Goal: Task Accomplishment & Management: Manage account settings

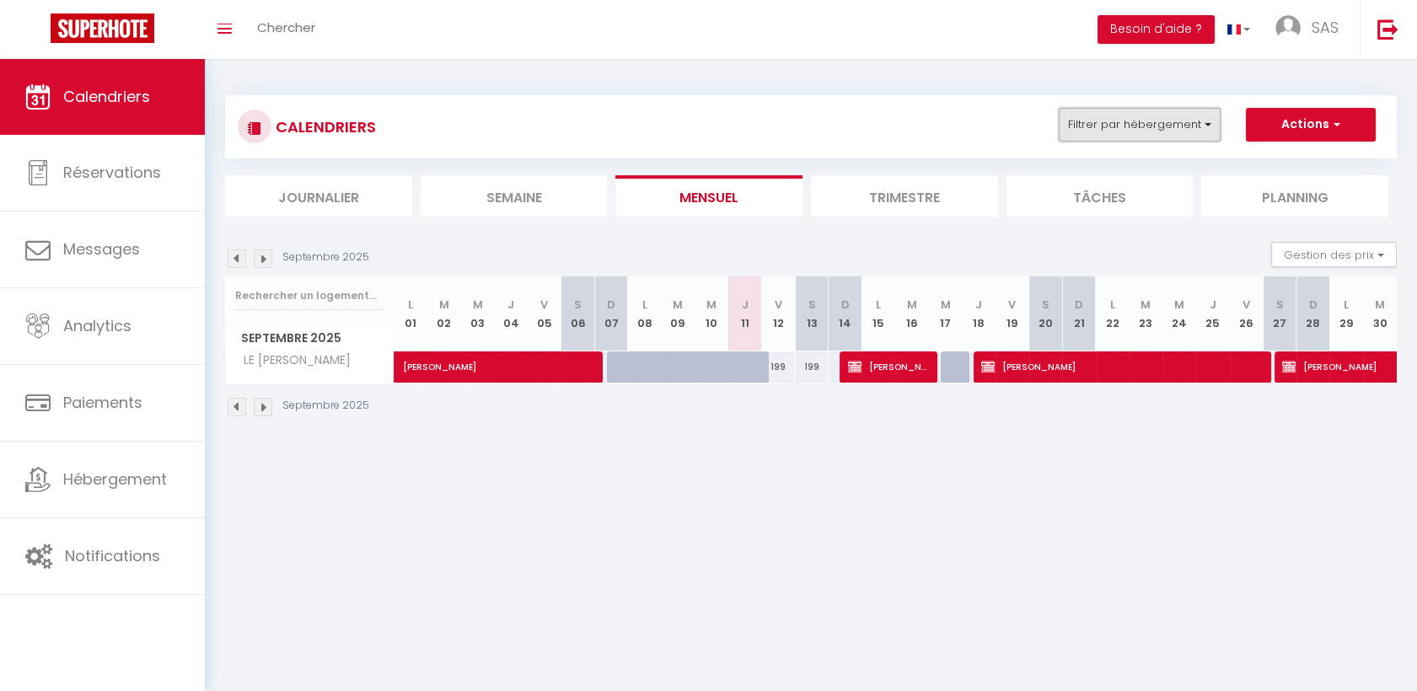
click at [1119, 114] on button "Filtrer par hébergement" at bounding box center [1140, 125] width 162 height 34
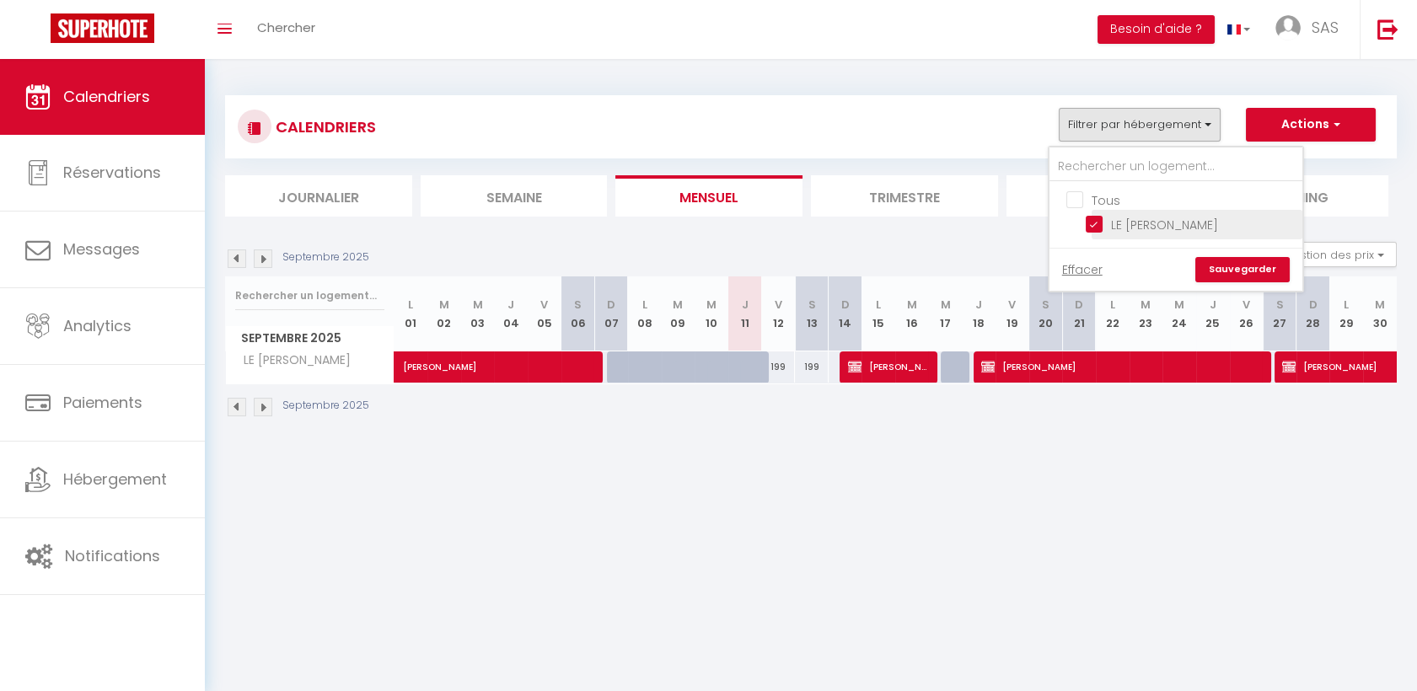
click at [1114, 212] on li "LE [PERSON_NAME]" at bounding box center [1196, 224] width 211 height 29
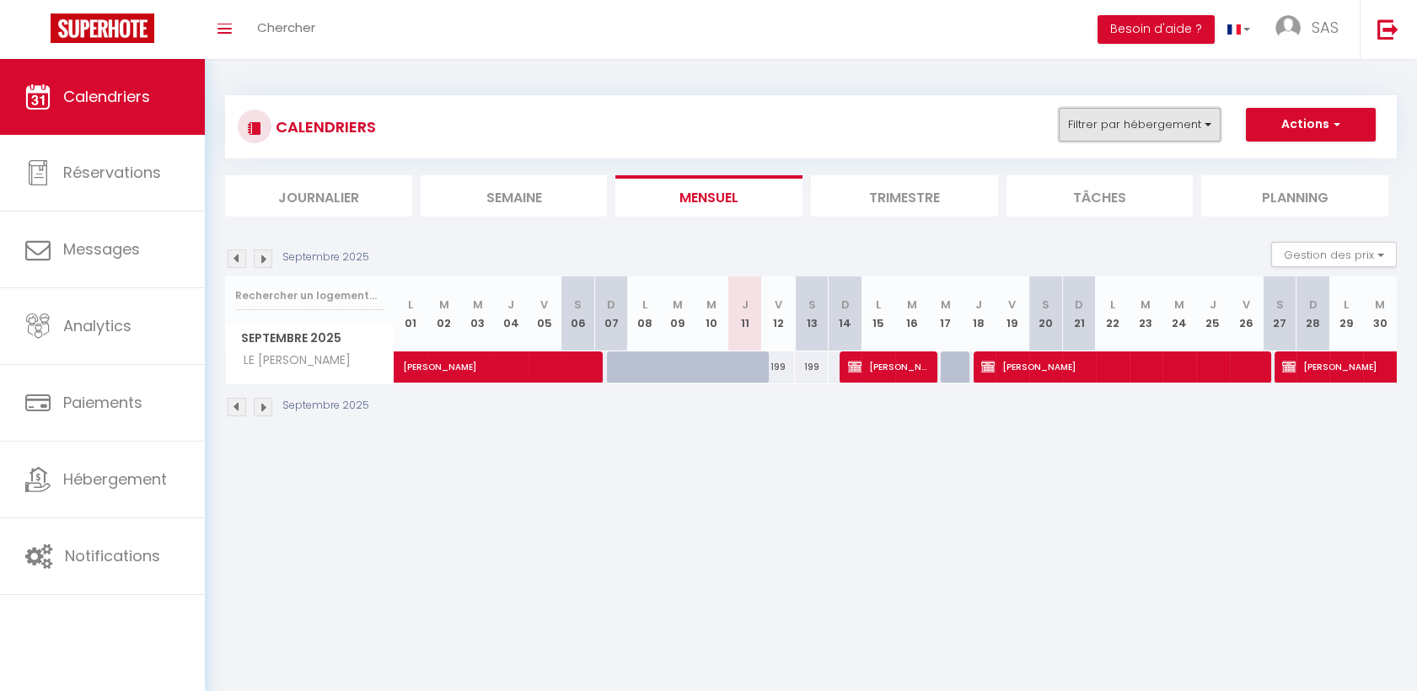
click at [1138, 113] on button "Filtrer par hébergement" at bounding box center [1140, 125] width 162 height 34
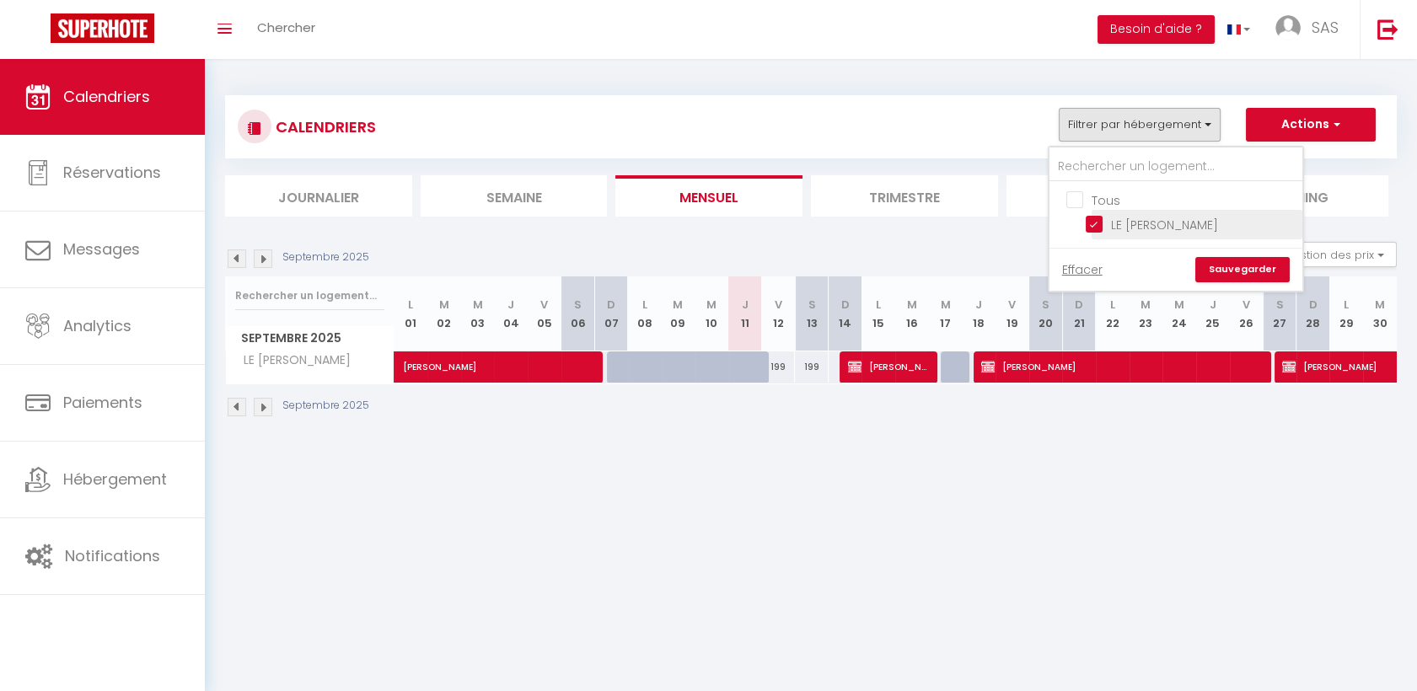
click at [1132, 219] on input "LE [PERSON_NAME]" at bounding box center [1190, 223] width 211 height 17
checkbox input "false"
click at [1230, 270] on link "Sauvegarder" at bounding box center [1242, 269] width 94 height 25
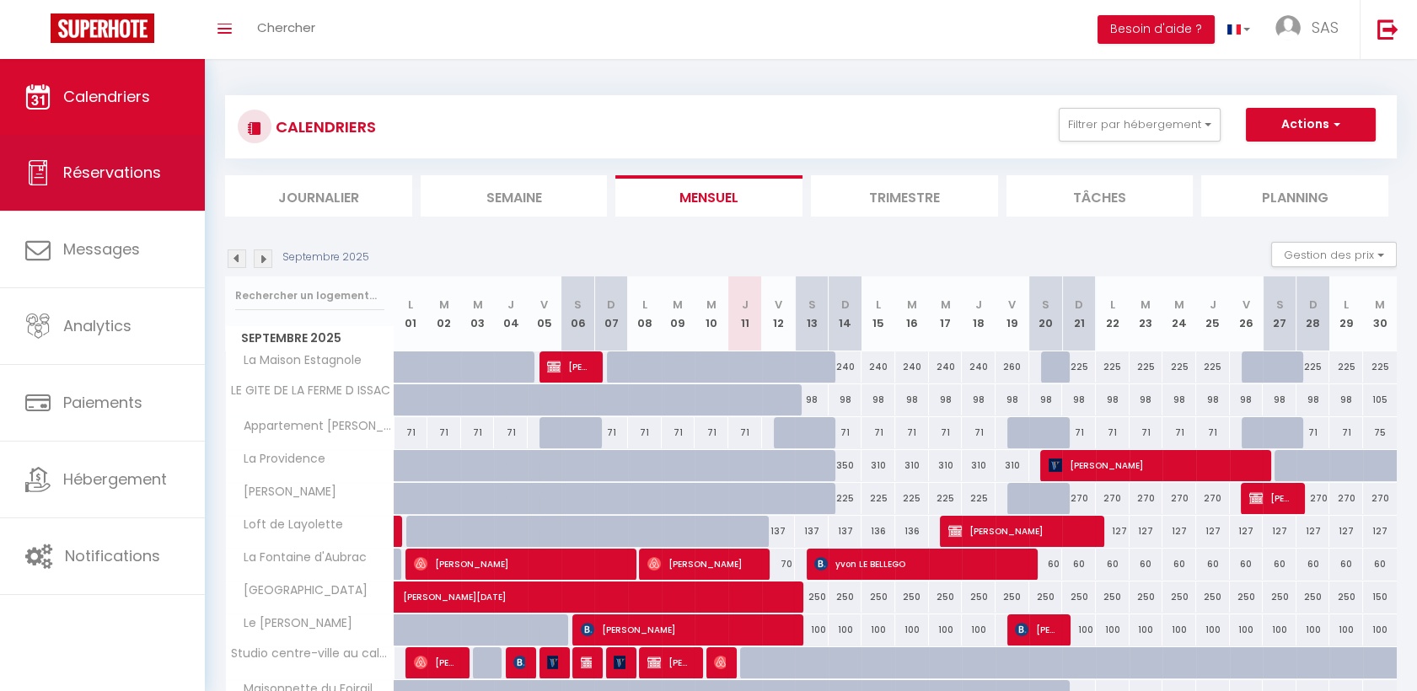
click at [61, 196] on link "Réservations" at bounding box center [102, 173] width 205 height 76
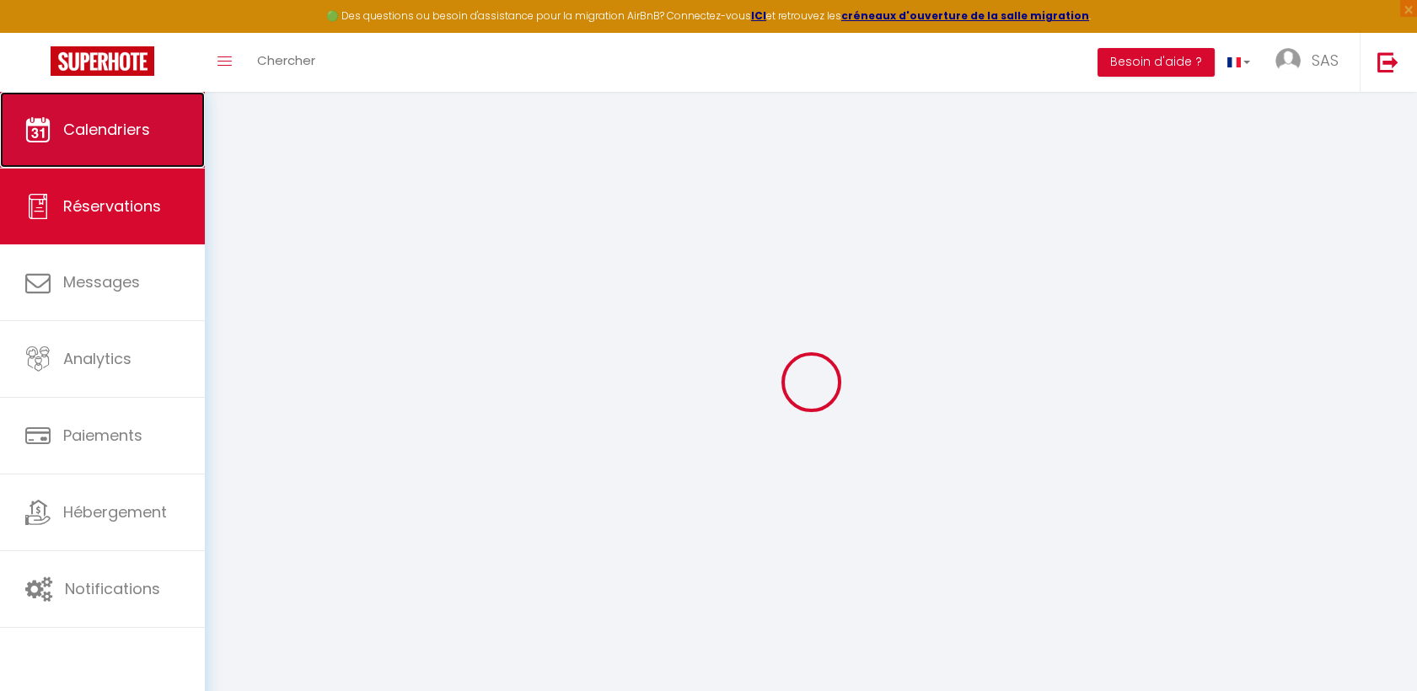
click at [110, 137] on span "Calendriers" at bounding box center [106, 129] width 87 height 21
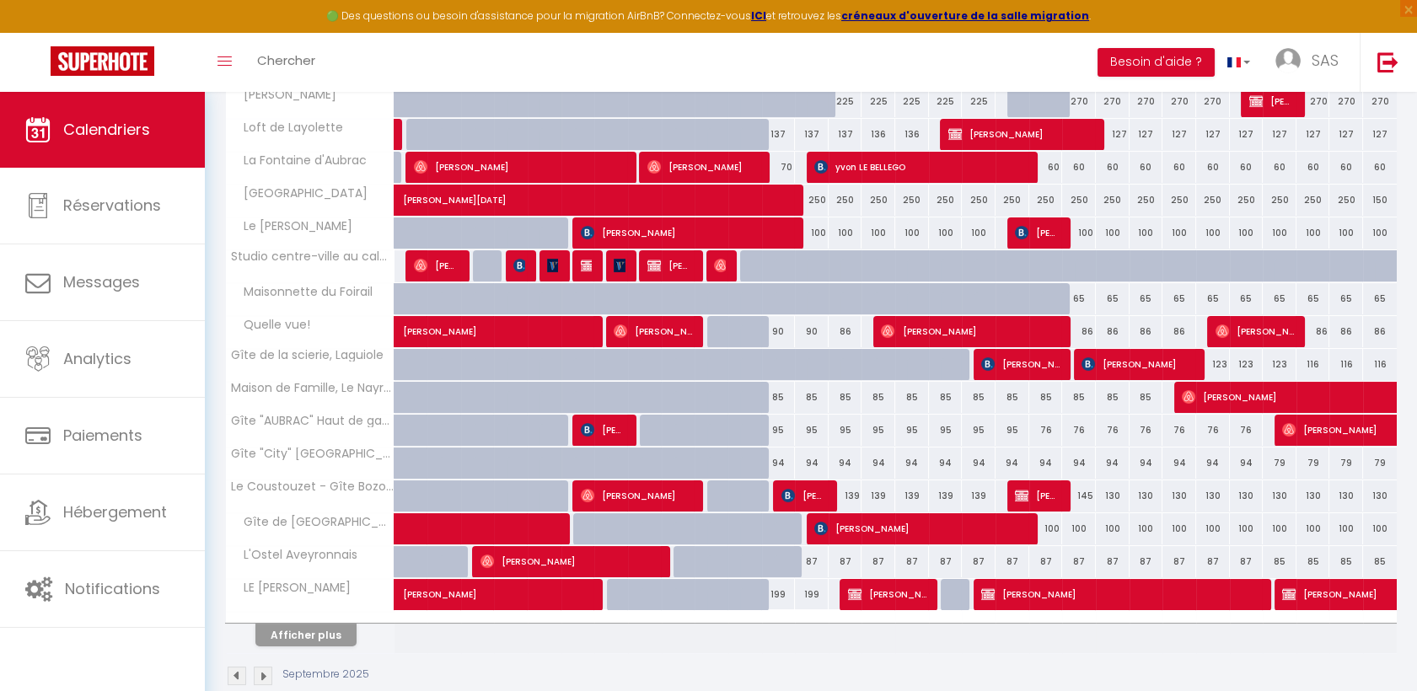
scroll to position [458, 0]
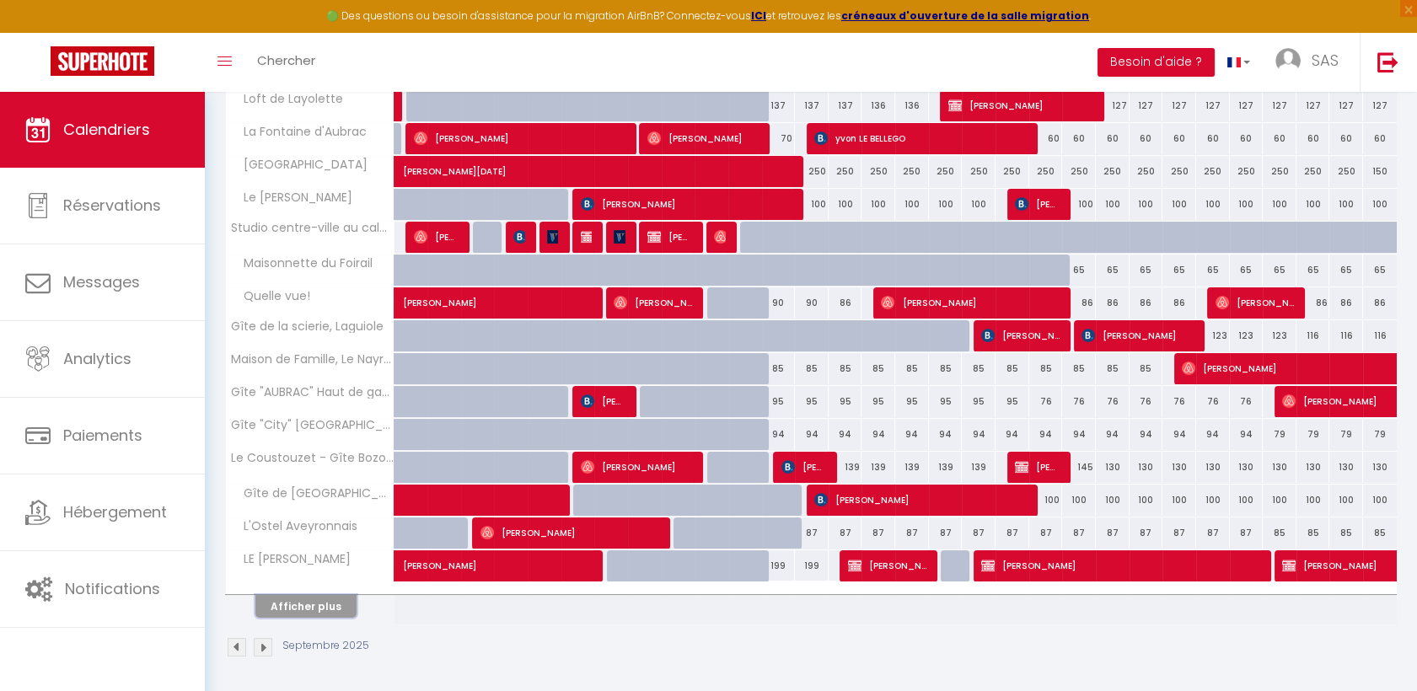
click at [313, 602] on button "Afficher plus" at bounding box center [305, 606] width 101 height 23
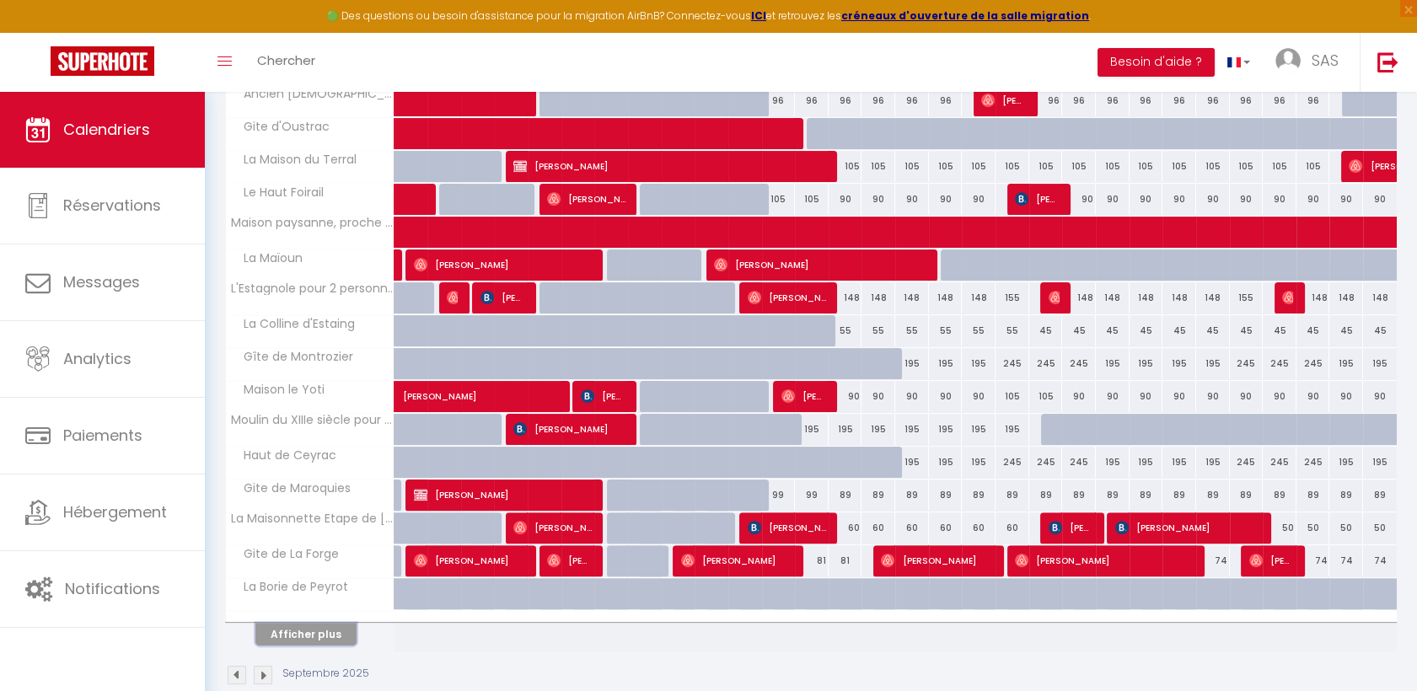
scroll to position [1113, 0]
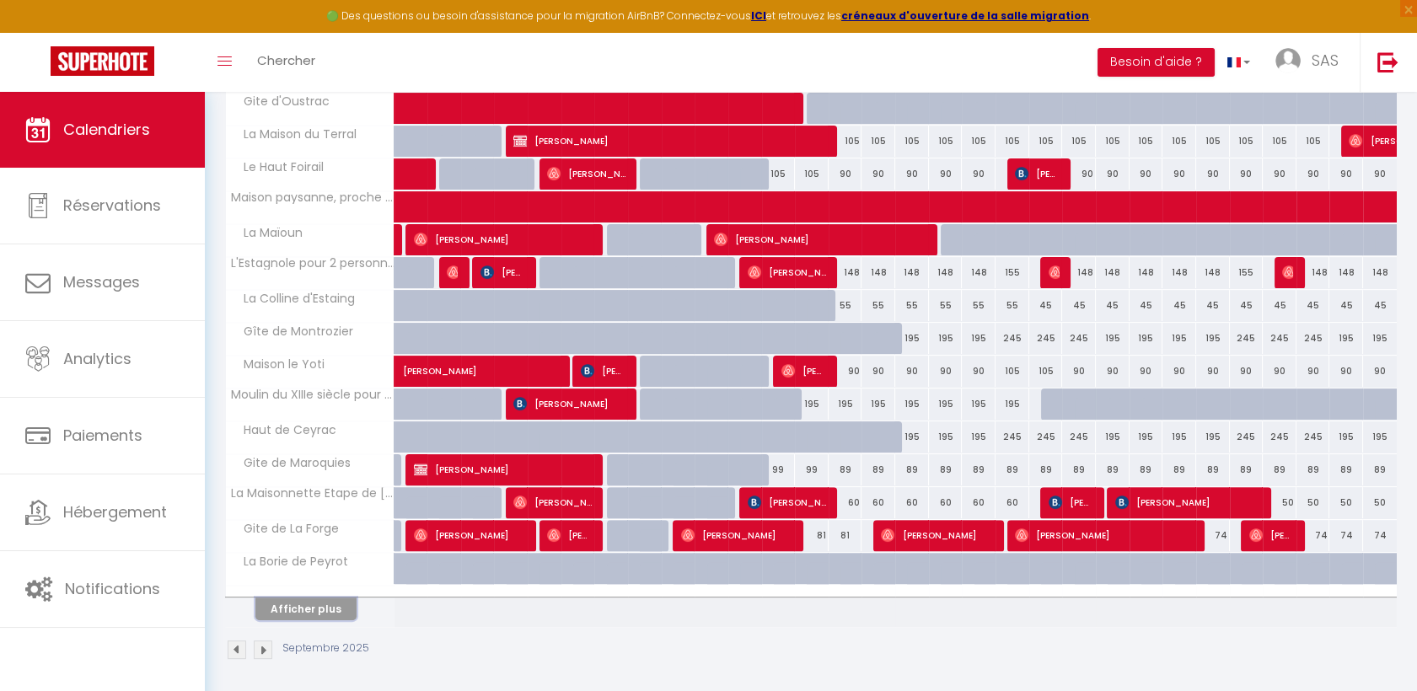
click at [301, 608] on button "Afficher plus" at bounding box center [305, 609] width 101 height 23
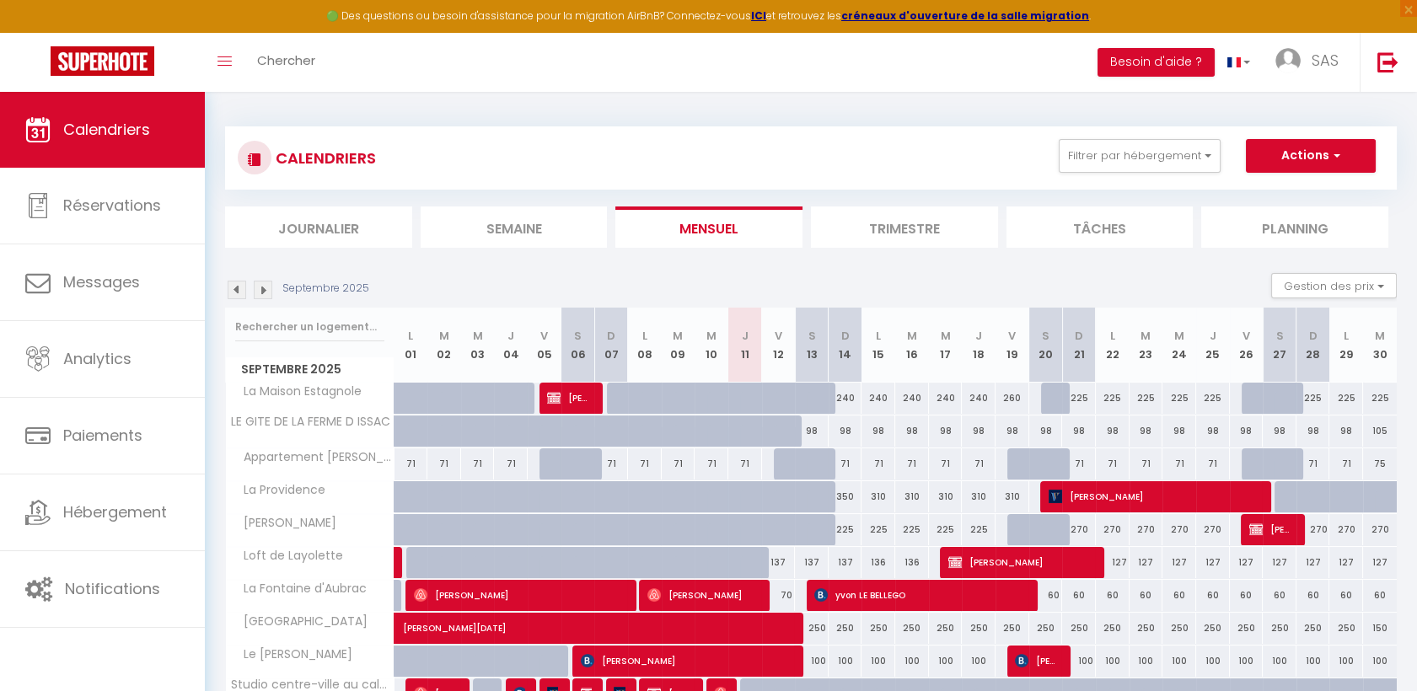
scroll to position [0, 0]
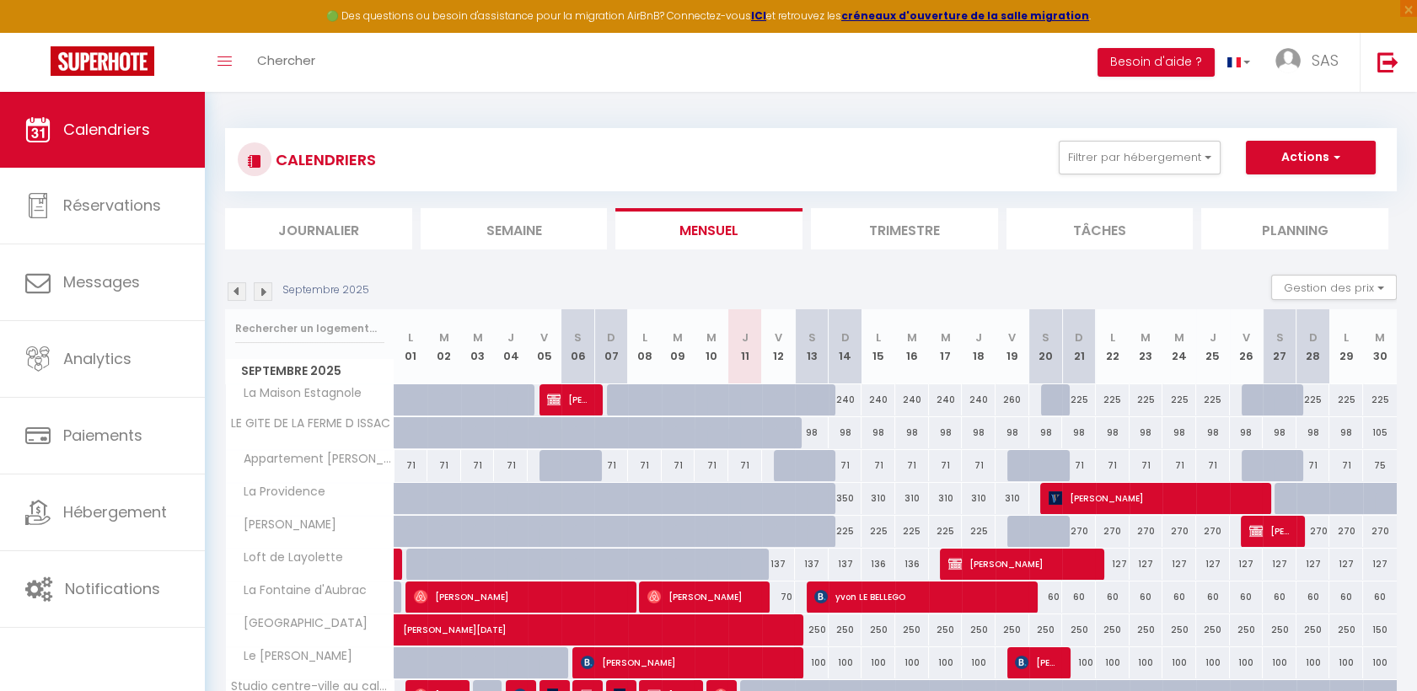
click at [507, 228] on li "Semaine" at bounding box center [514, 228] width 187 height 41
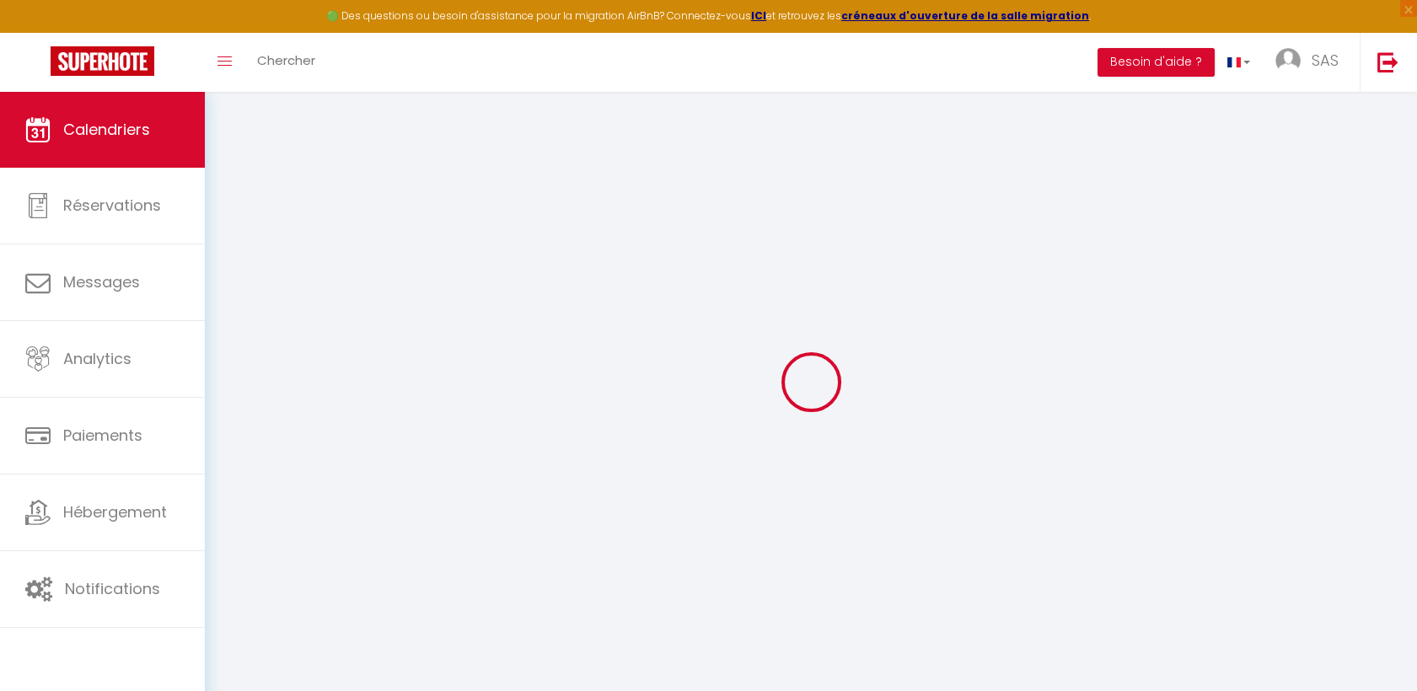
select select
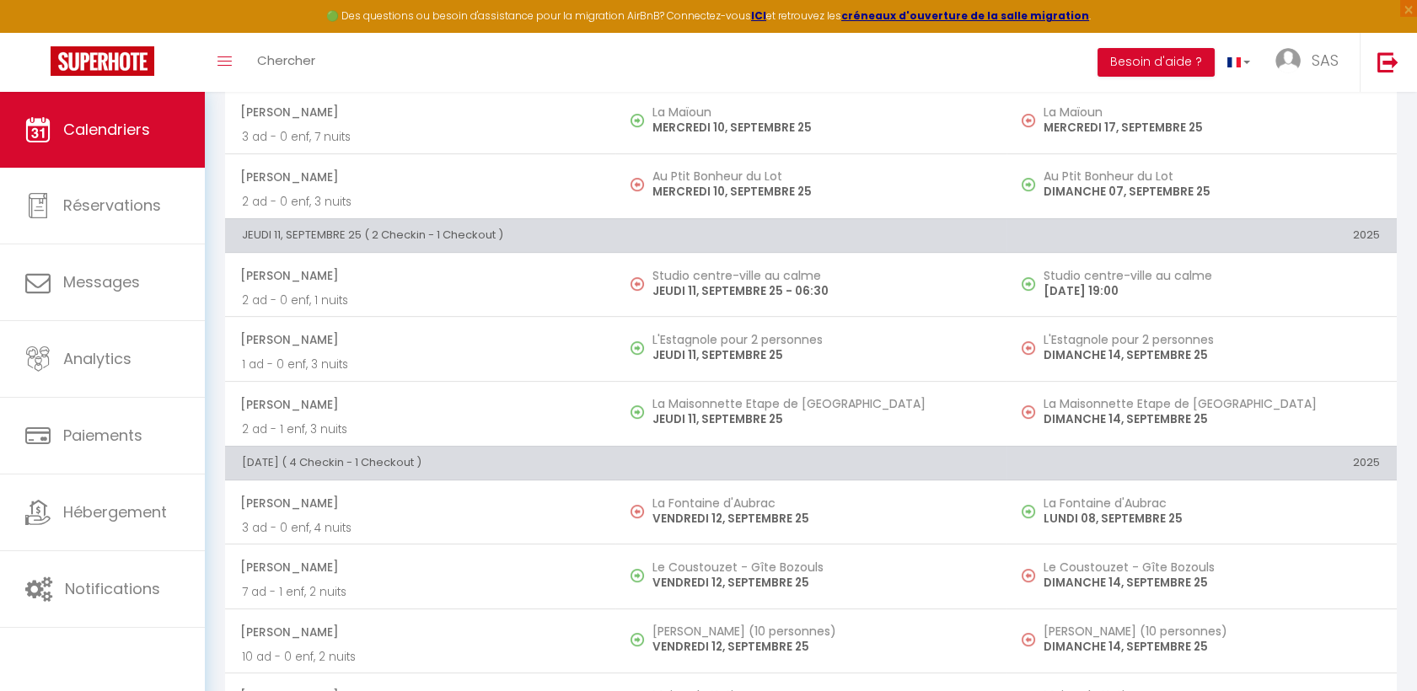
scroll to position [1404, 0]
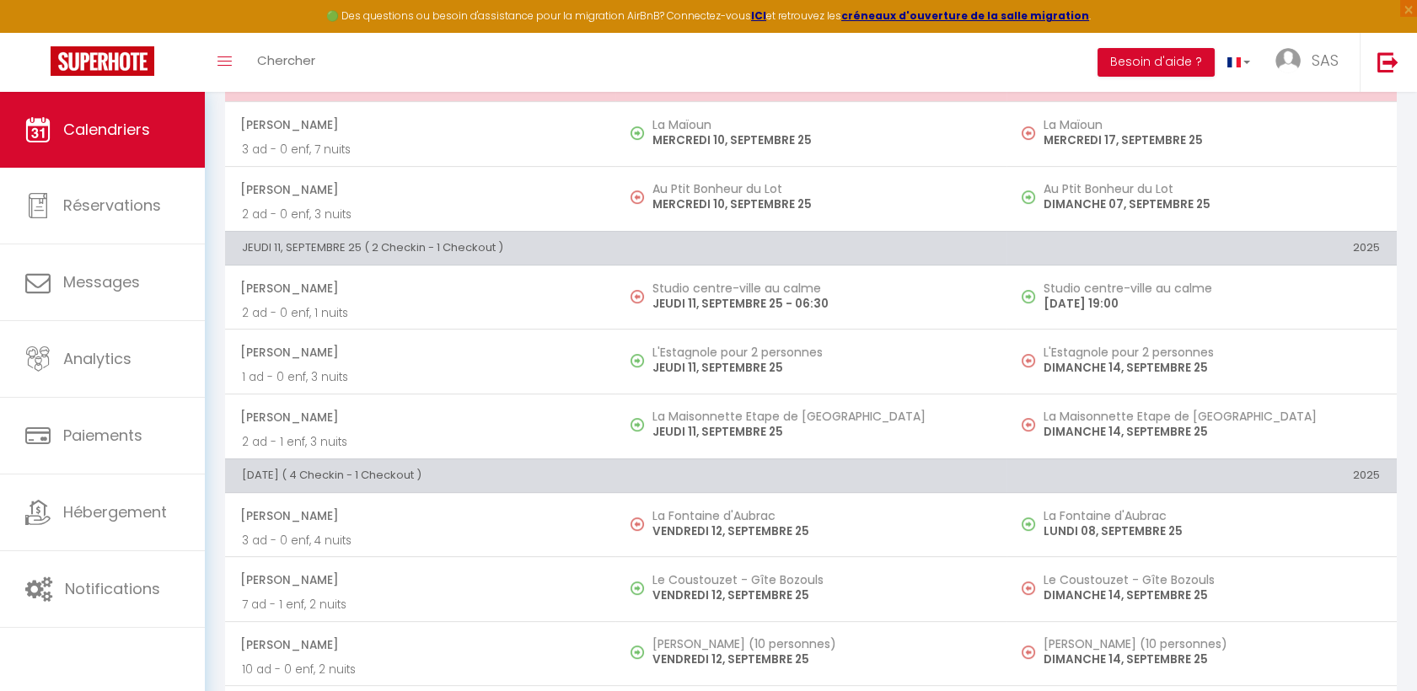
click at [485, 353] on span "[PERSON_NAME]" at bounding box center [419, 352] width 358 height 32
select select "OK"
select select "0"
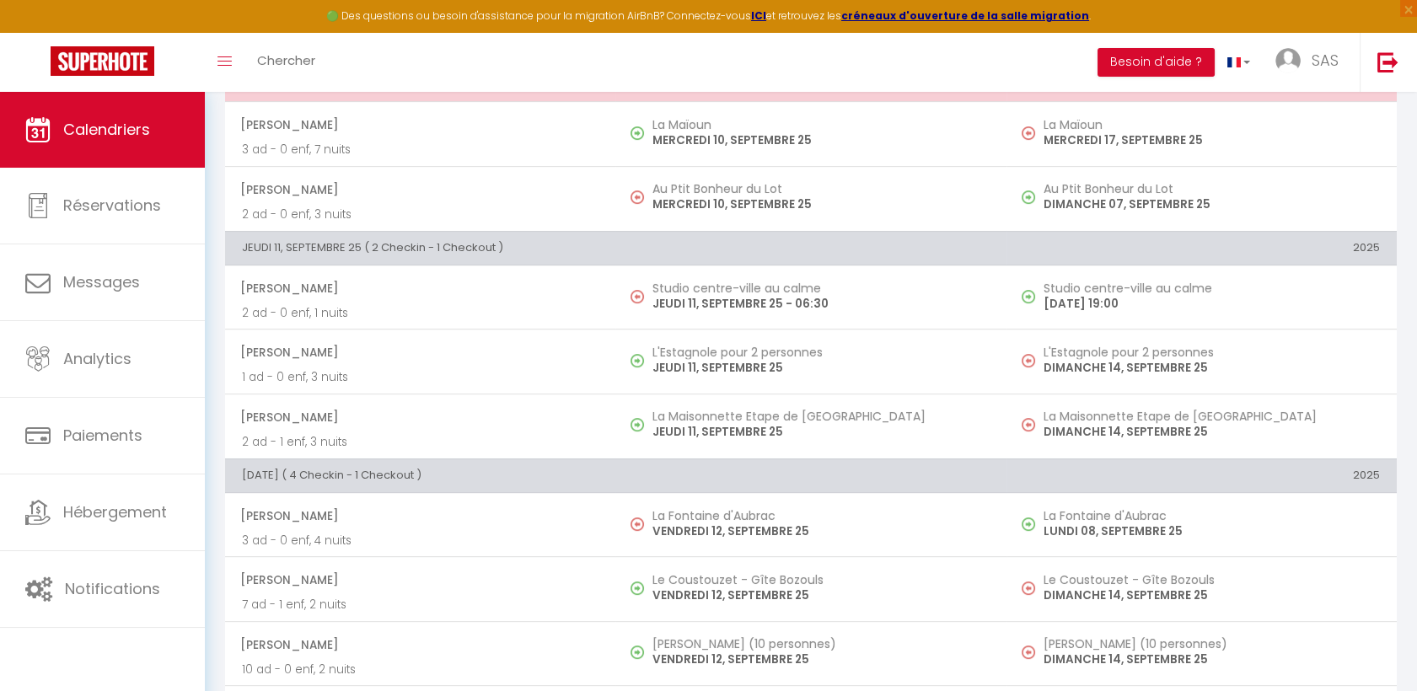
select select "1"
select select
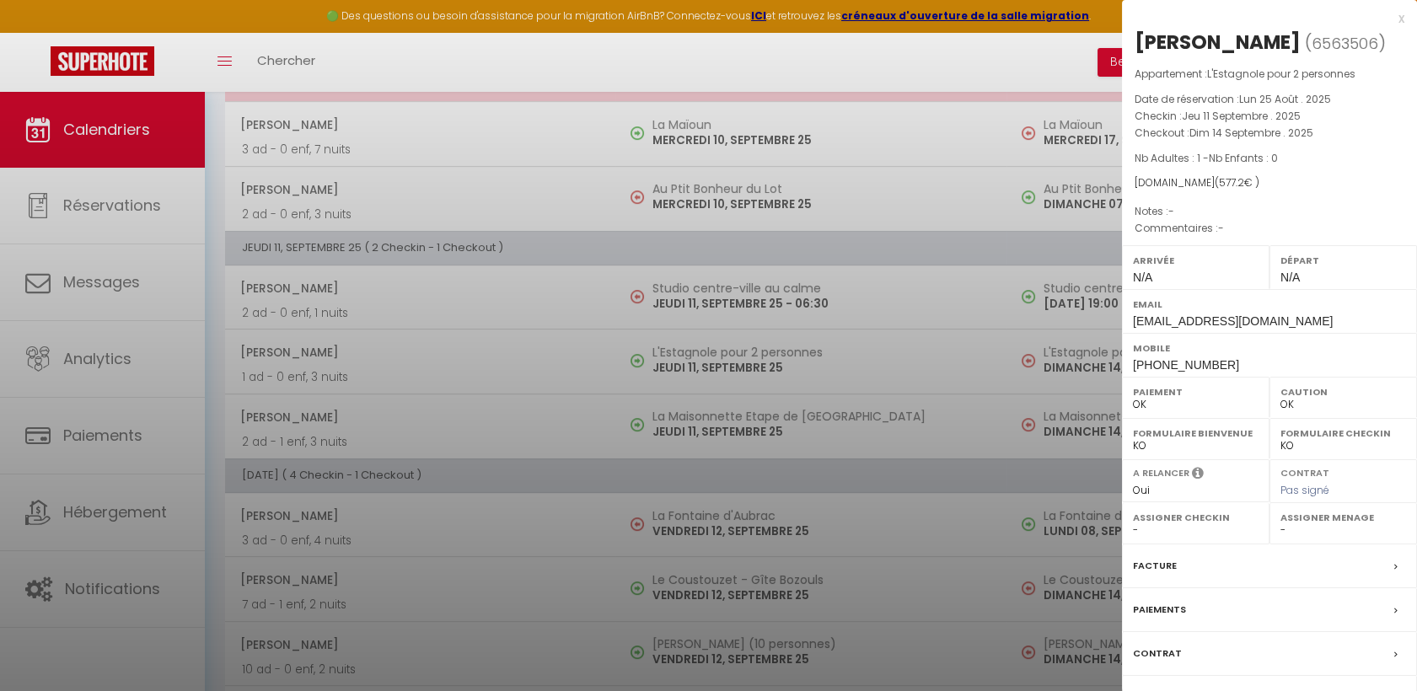
select select "40902"
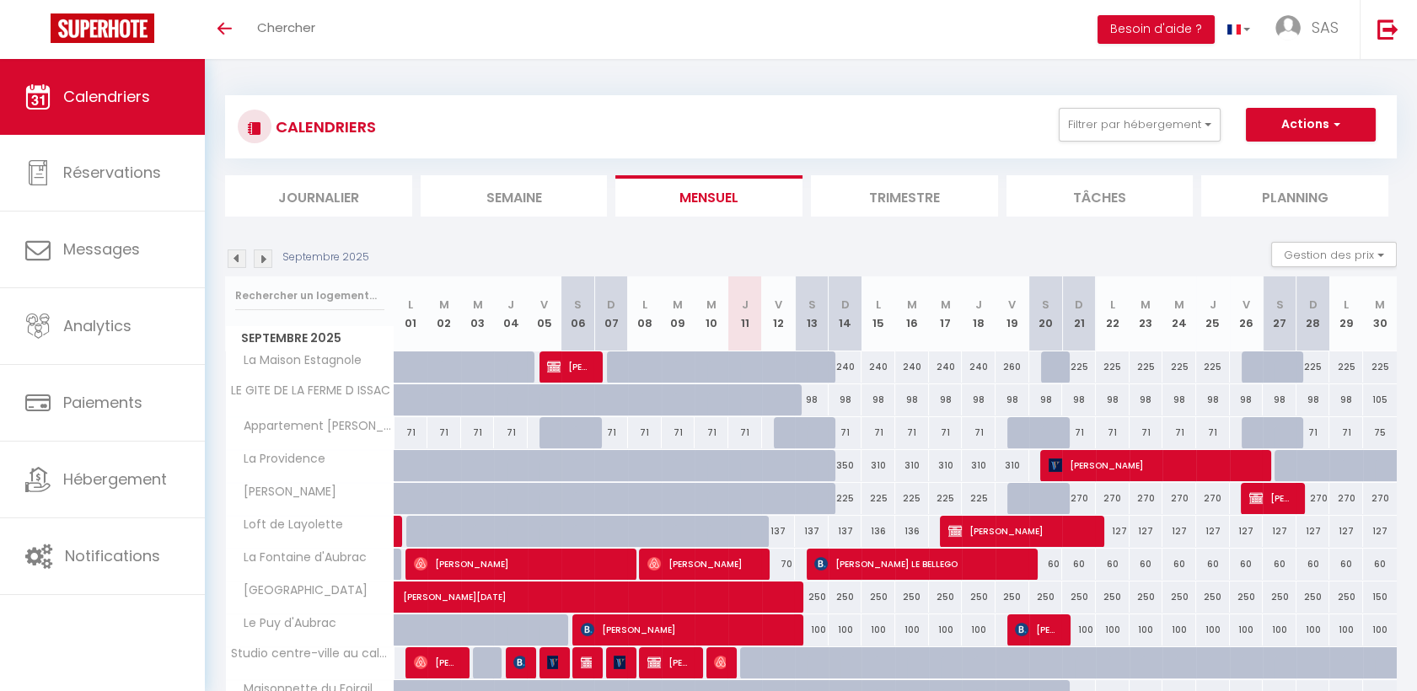
click at [583, 199] on li "Semaine" at bounding box center [514, 195] width 187 height 41
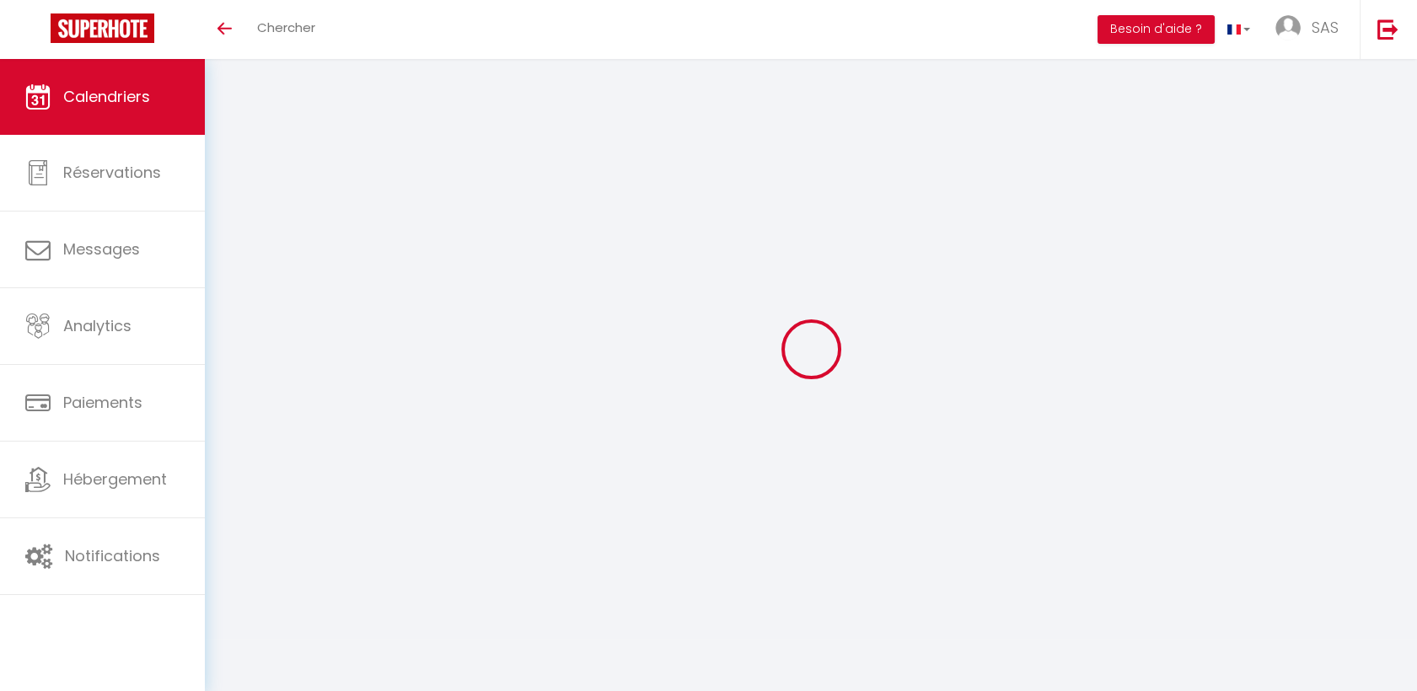
select select
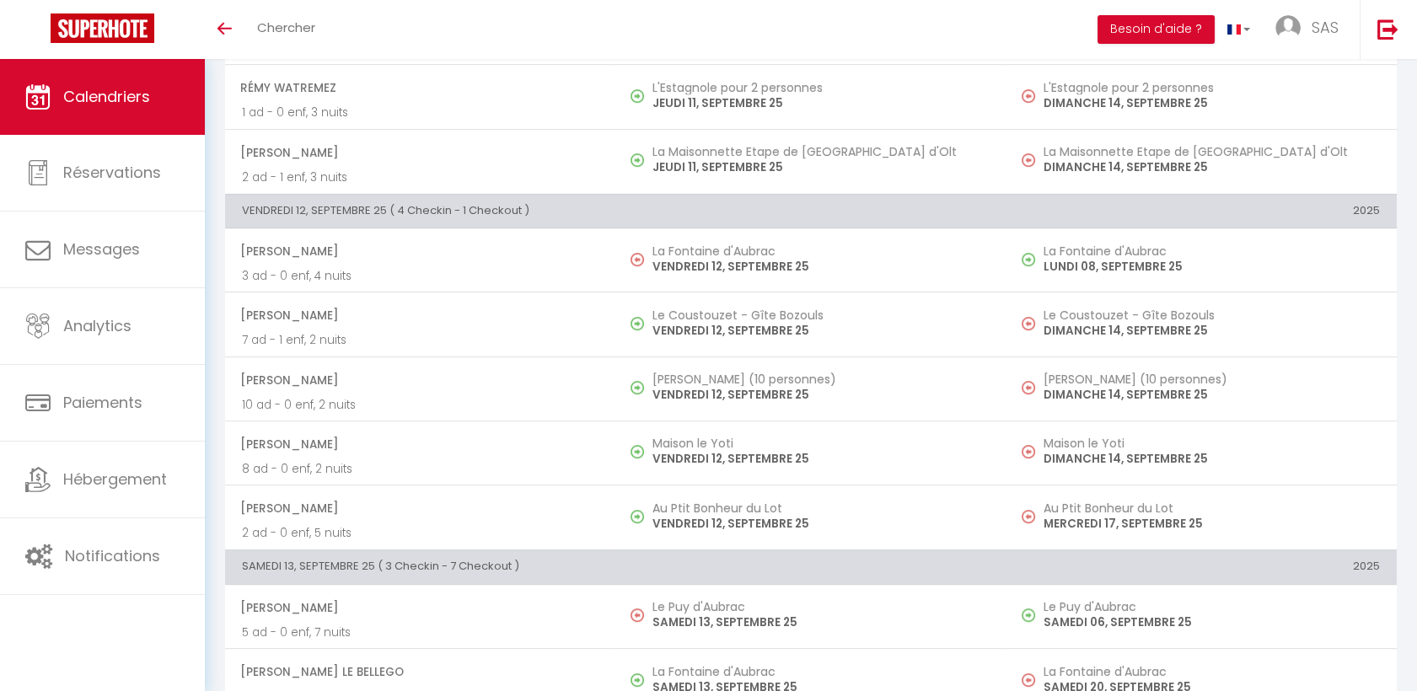
scroll to position [1591, 0]
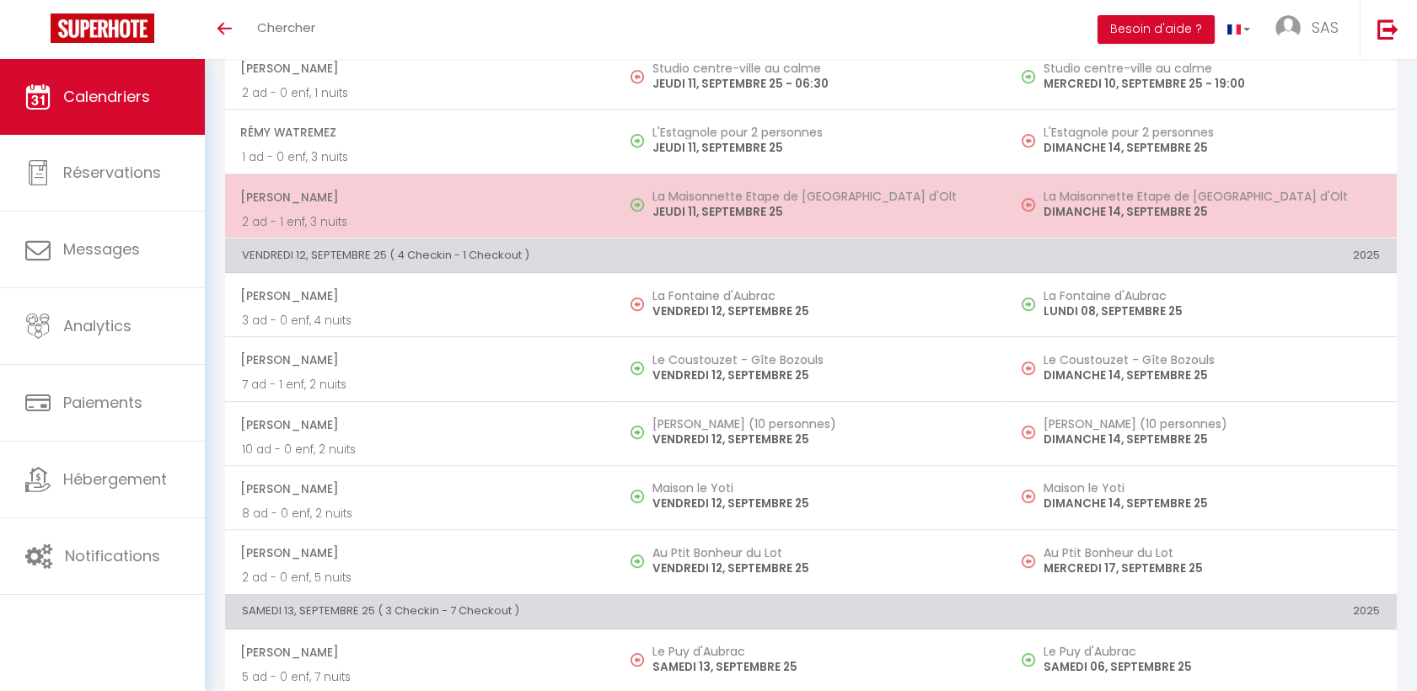
click at [530, 199] on span "[PERSON_NAME]" at bounding box center [419, 197] width 358 height 32
select select "OK"
select select "0"
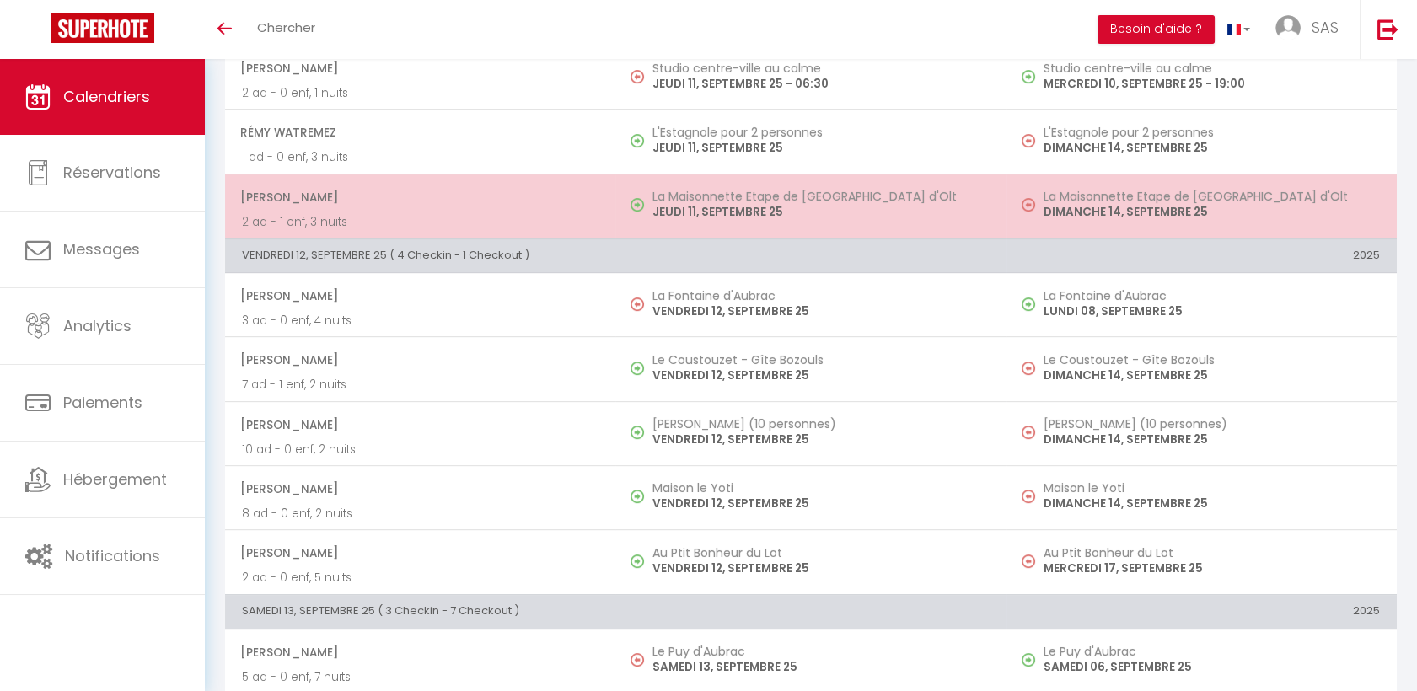
select select "1"
select select
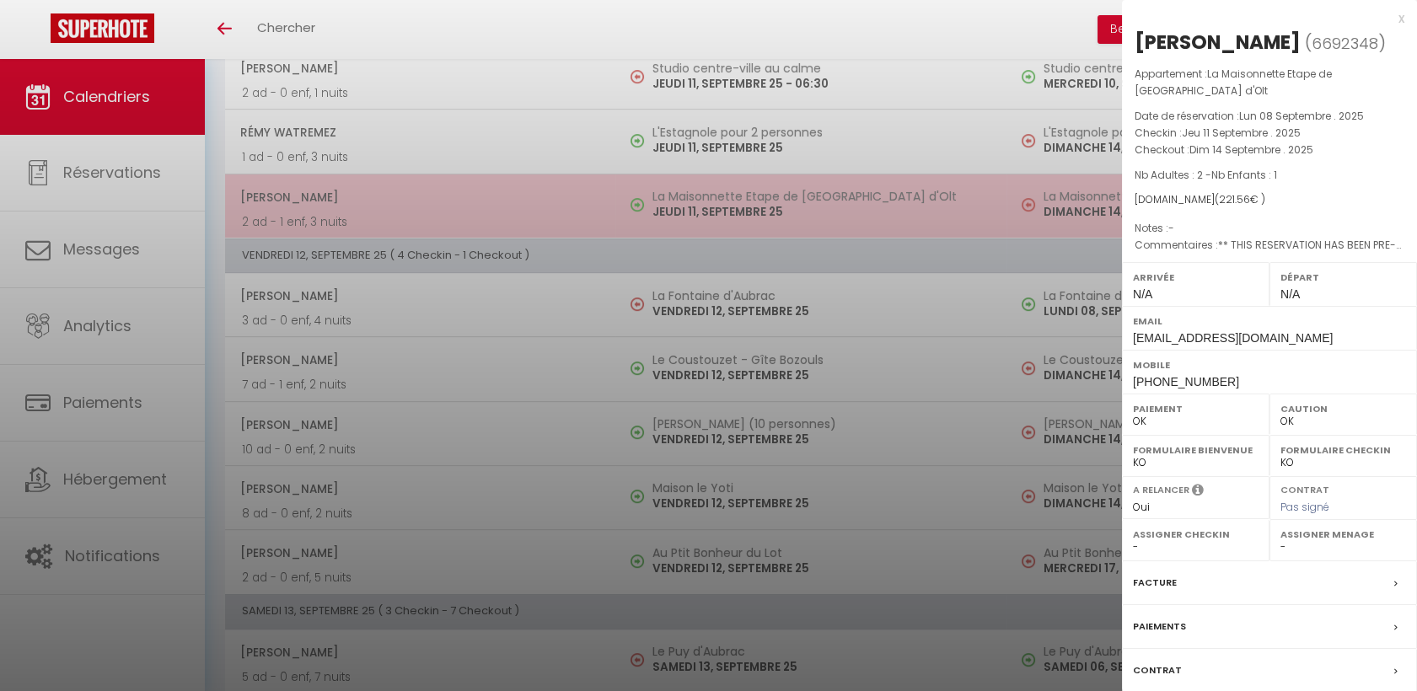
select select "40902"
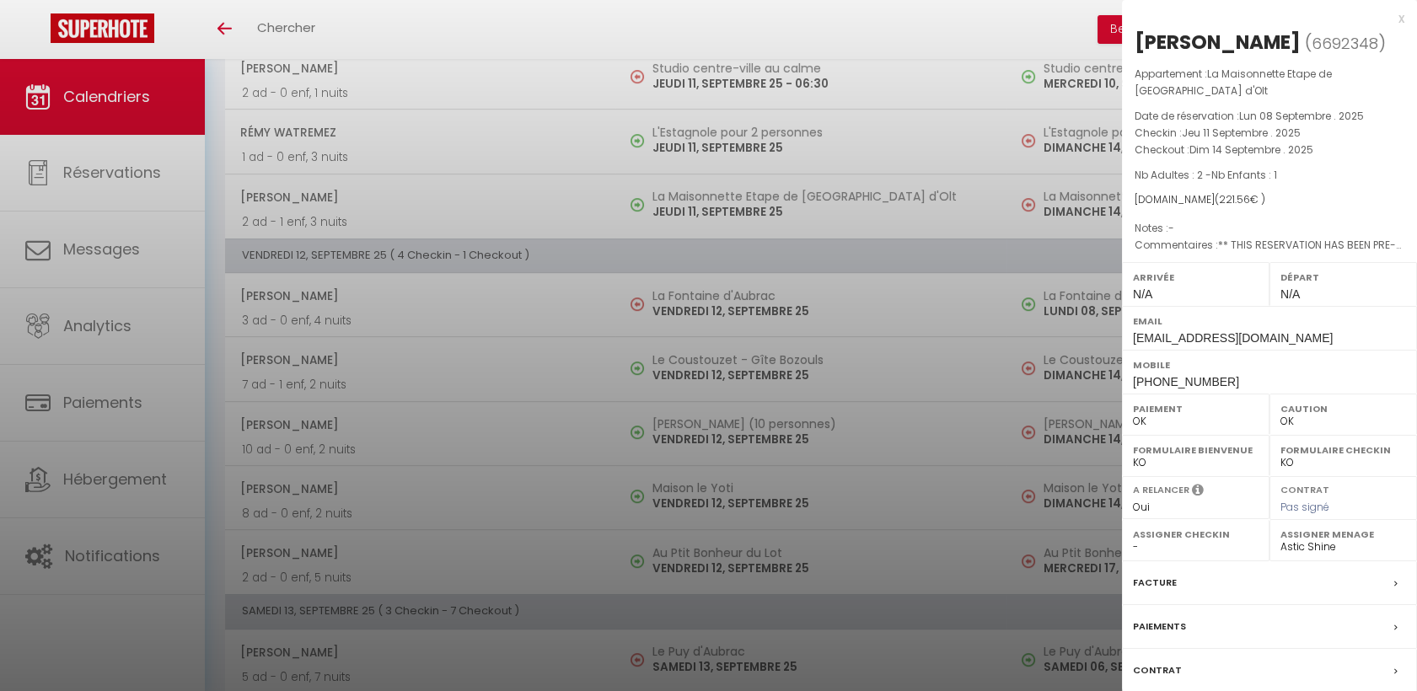
click at [438, 354] on div at bounding box center [708, 345] width 1417 height 691
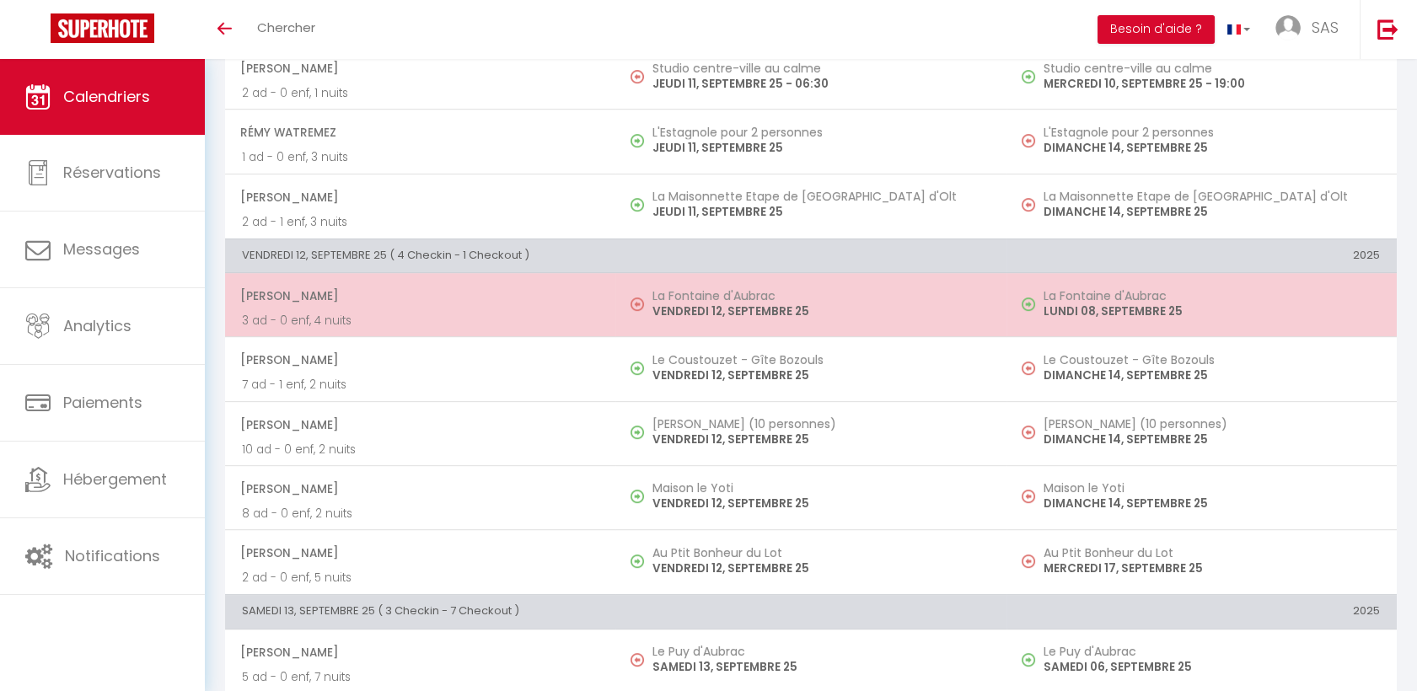
click at [471, 314] on p "3 ad - 0 enf, 4 nuits" at bounding box center [420, 321] width 356 height 18
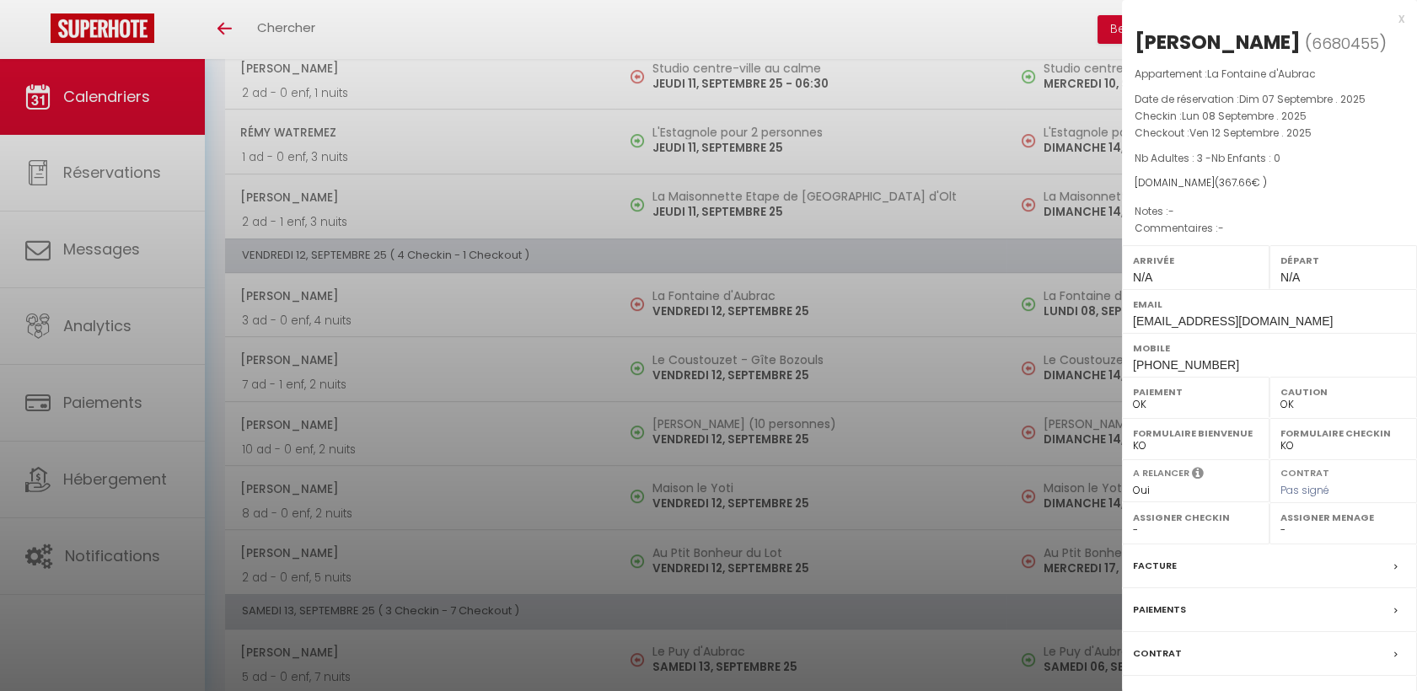
click at [591, 386] on div at bounding box center [708, 345] width 1417 height 691
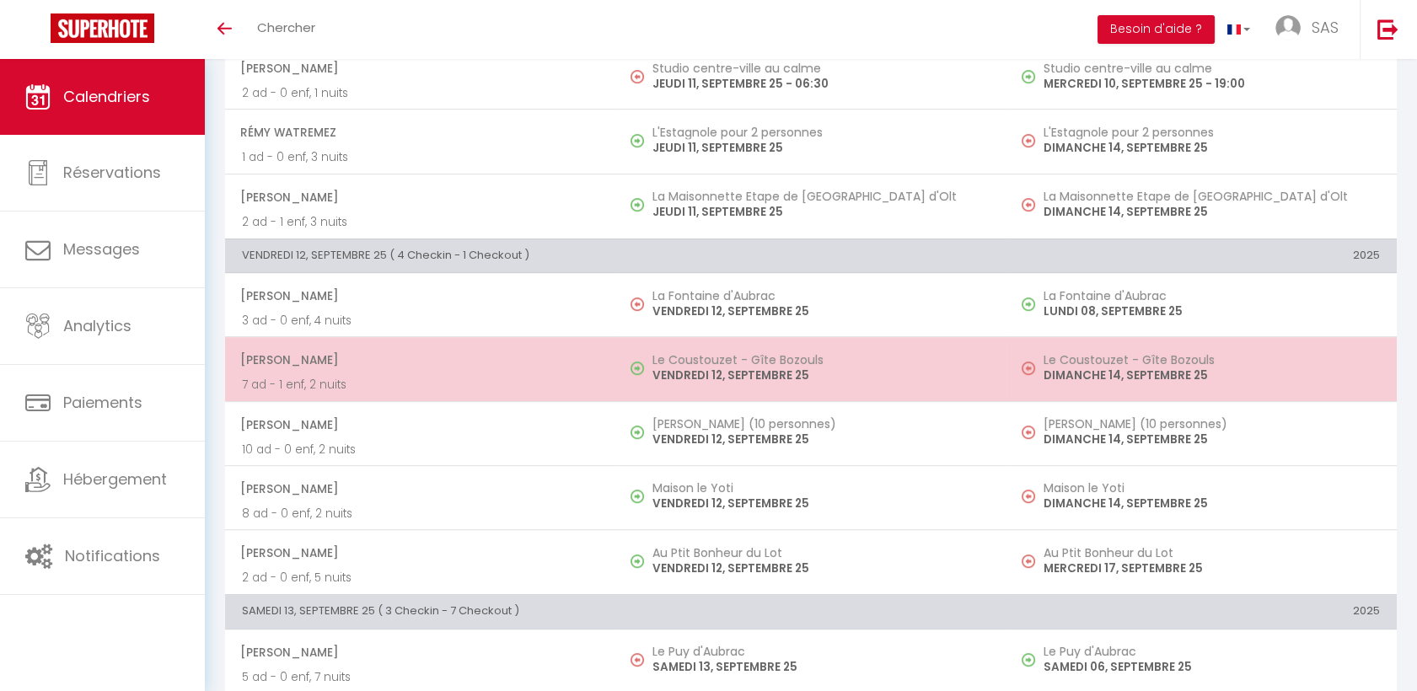
click at [553, 376] on p "7 ad - 1 enf, 2 nuits" at bounding box center [420, 385] width 356 height 18
select select "40902"
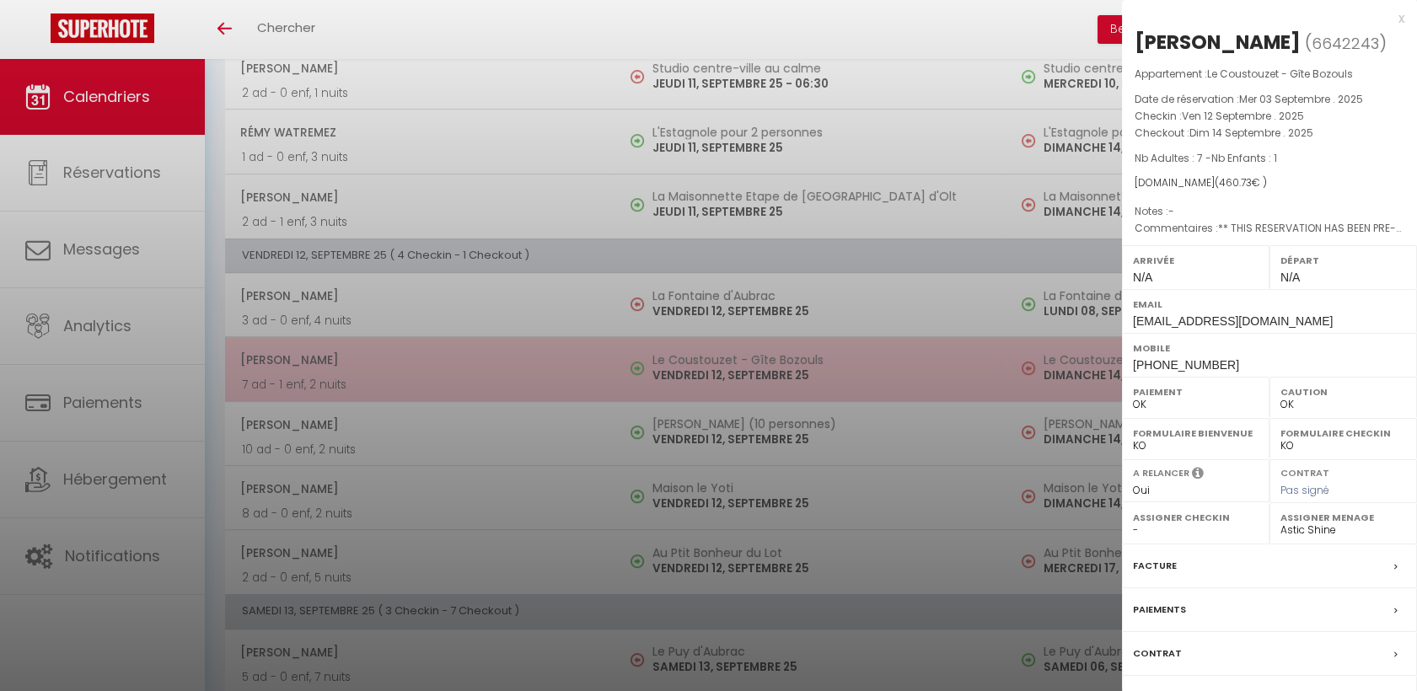
click at [553, 373] on div at bounding box center [708, 345] width 1417 height 691
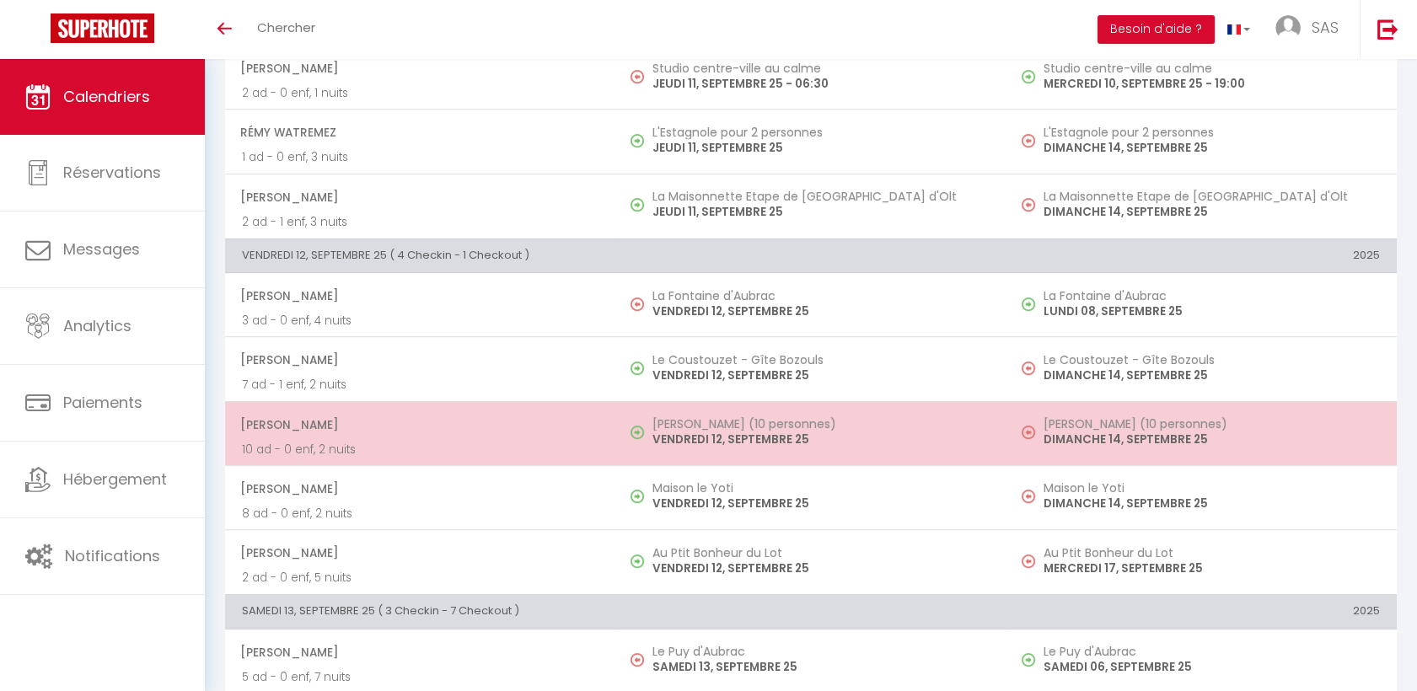
click at [546, 427] on span "[PERSON_NAME]" at bounding box center [419, 425] width 358 height 32
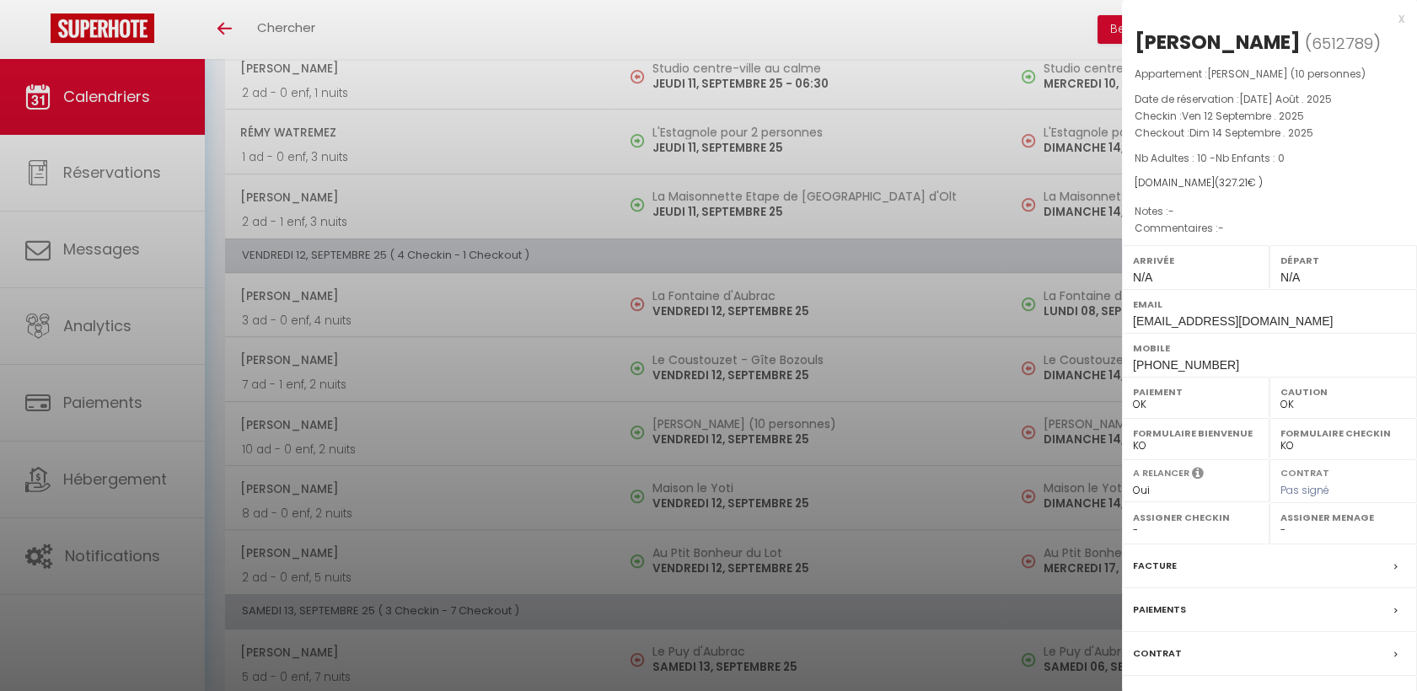
click at [427, 364] on div at bounding box center [708, 345] width 1417 height 691
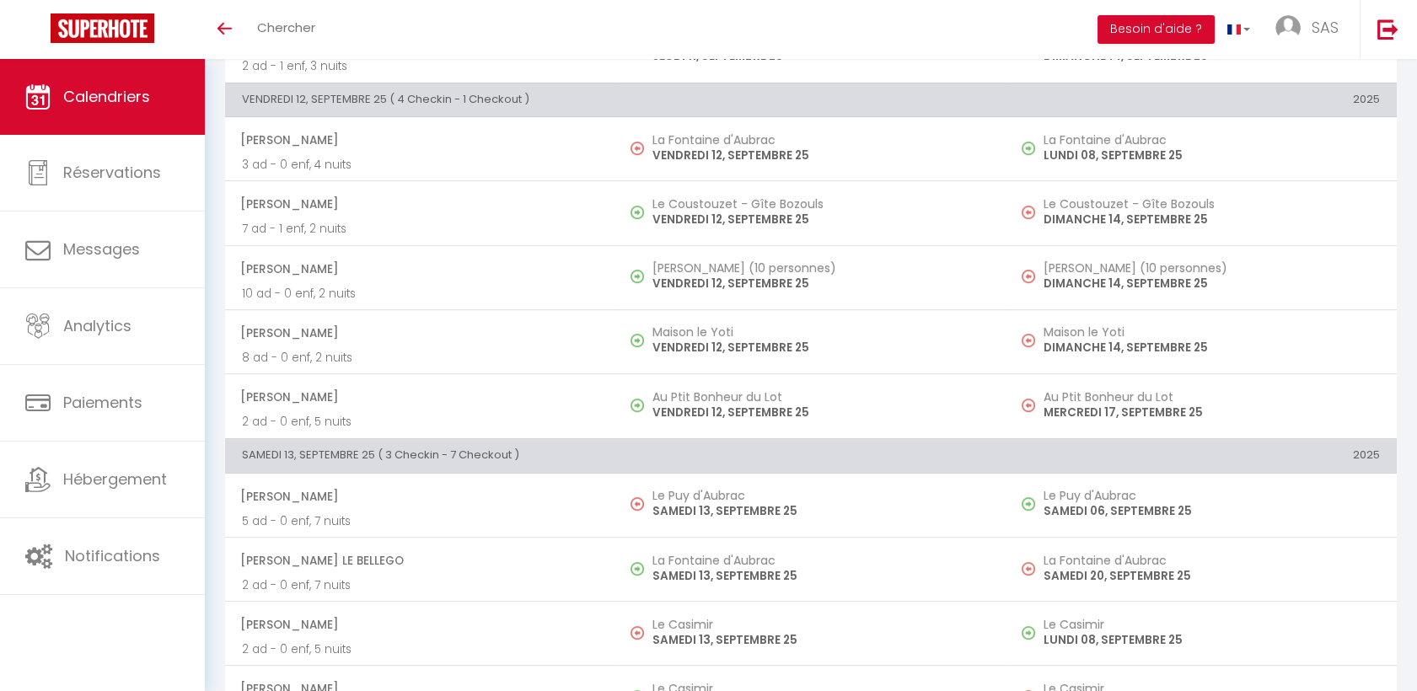
scroll to position [1779, 0]
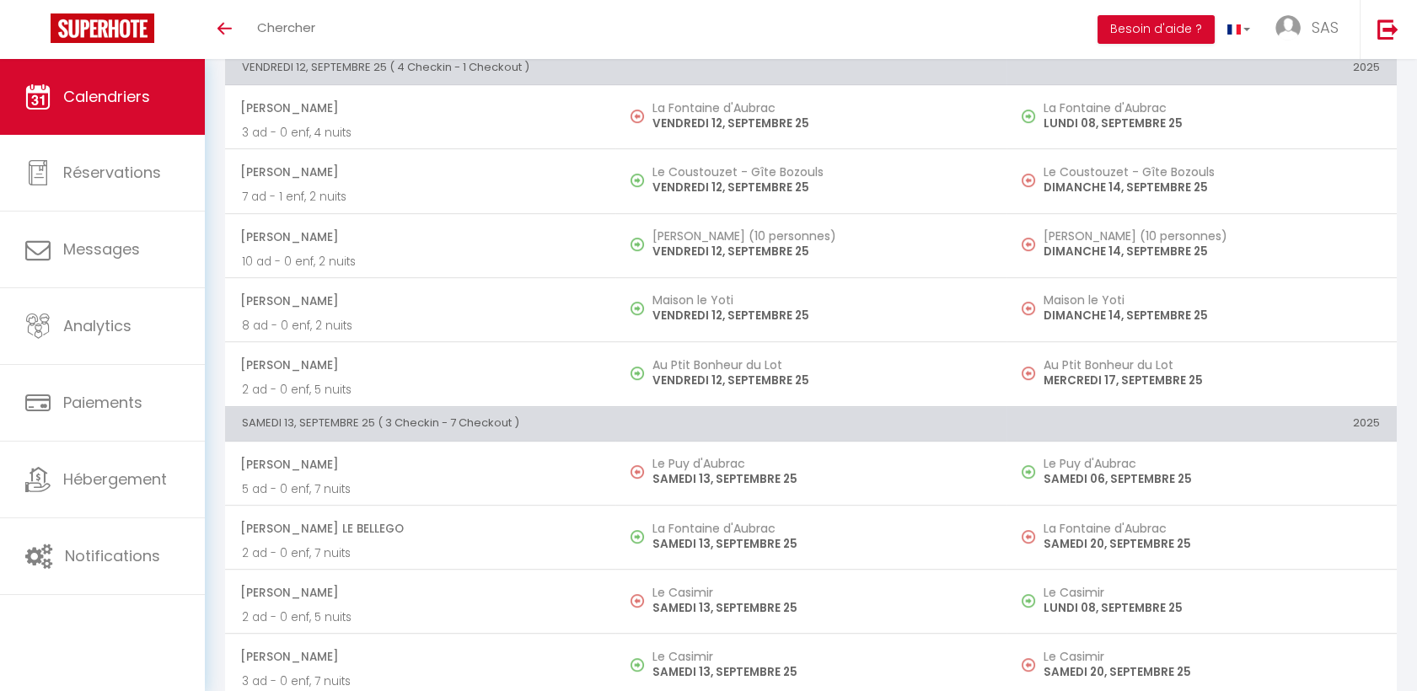
click at [427, 364] on span "[PERSON_NAME]" at bounding box center [419, 365] width 358 height 32
select select "40902"
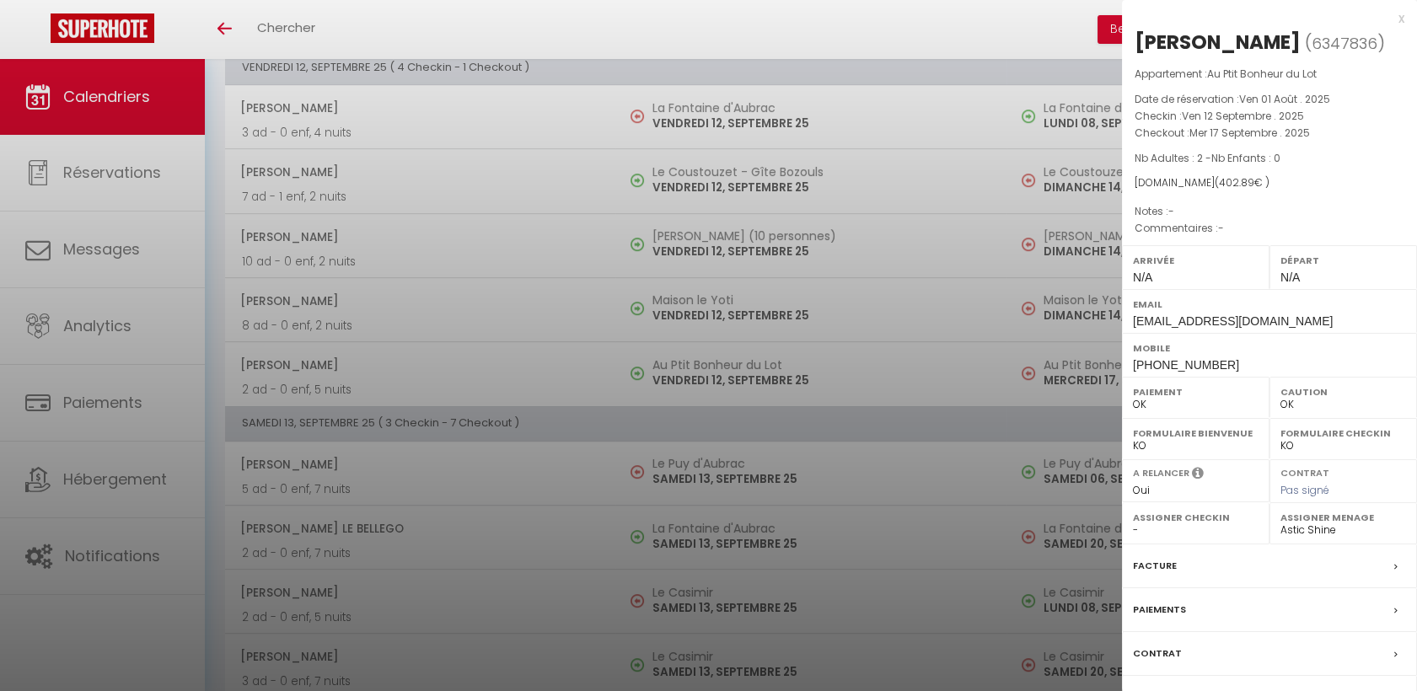
click at [410, 200] on div at bounding box center [708, 345] width 1417 height 691
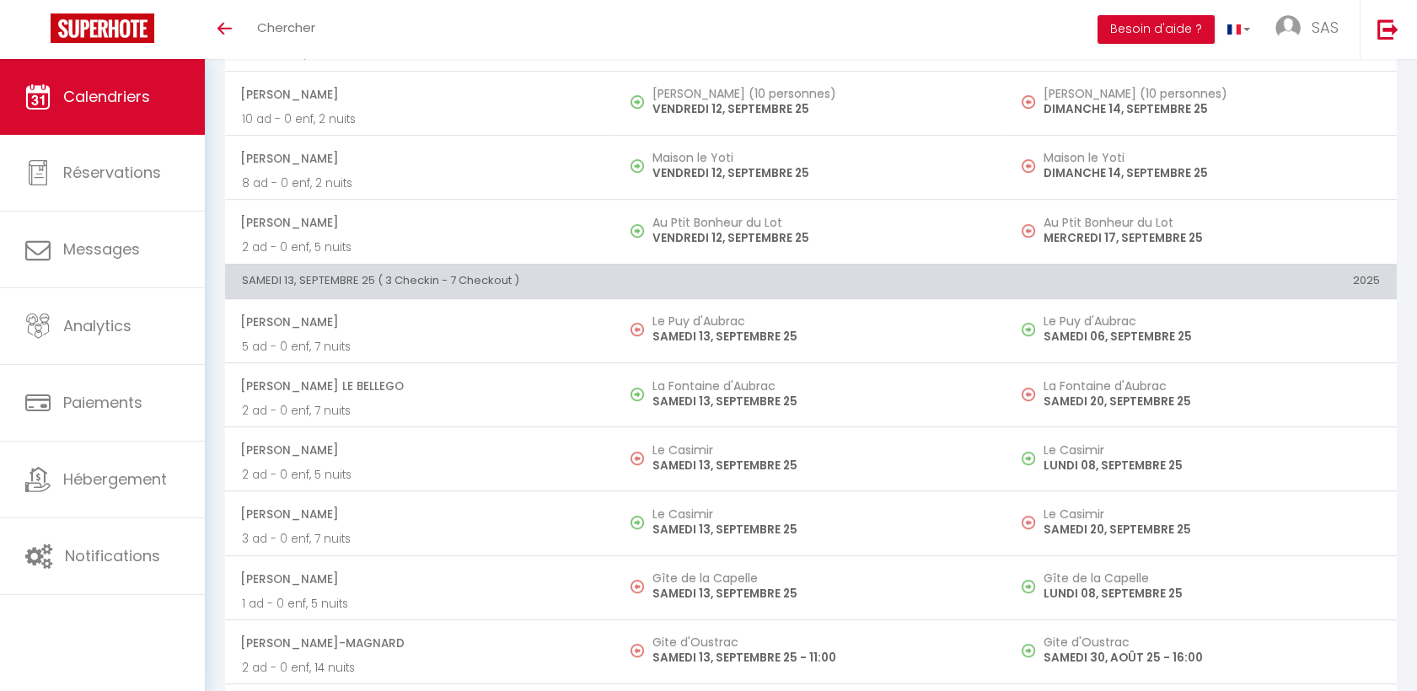
scroll to position [1966, 0]
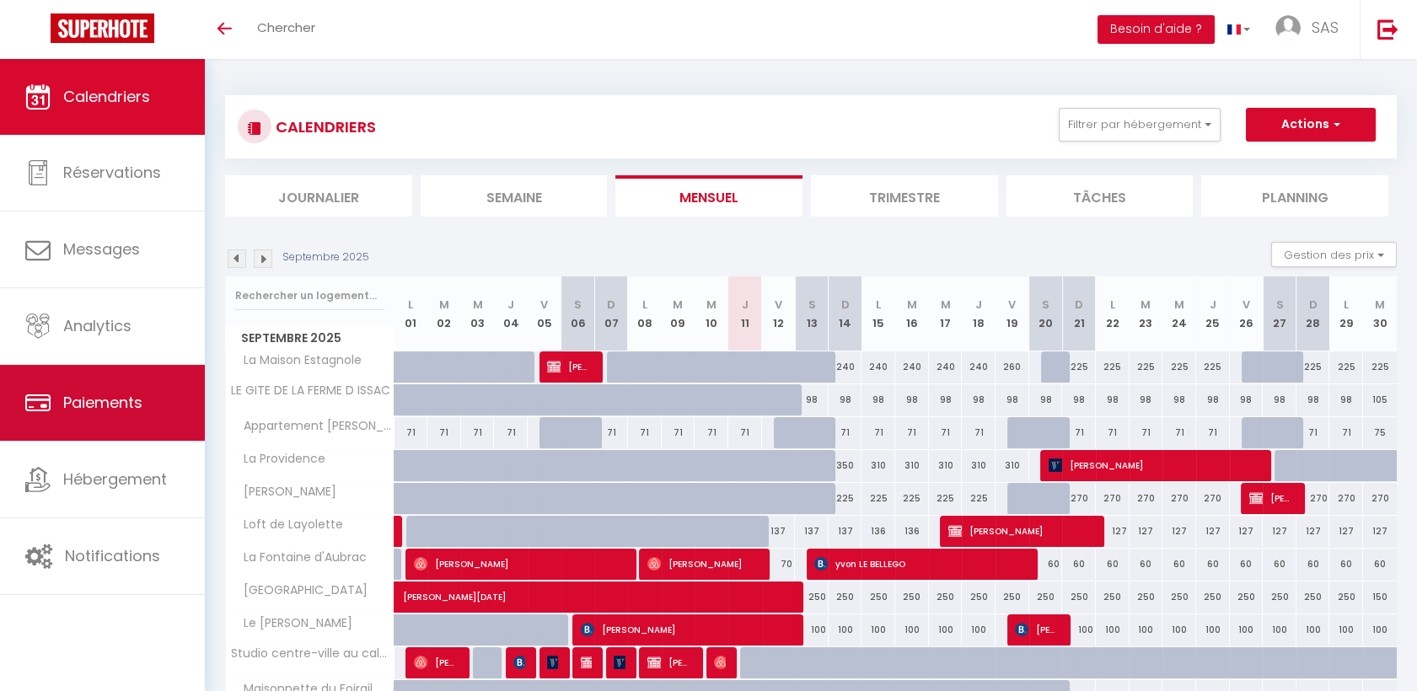
click at [91, 399] on span "Paiements" at bounding box center [102, 402] width 79 height 21
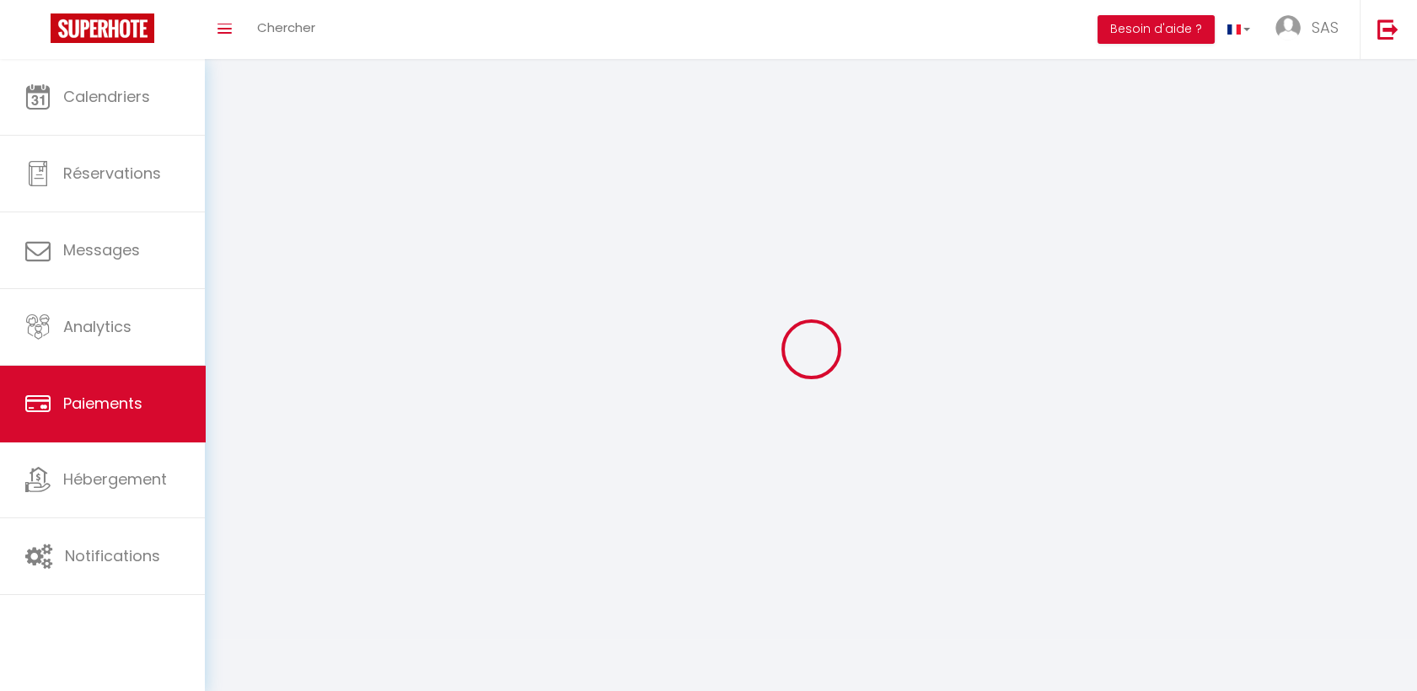
select select "2"
select select "0"
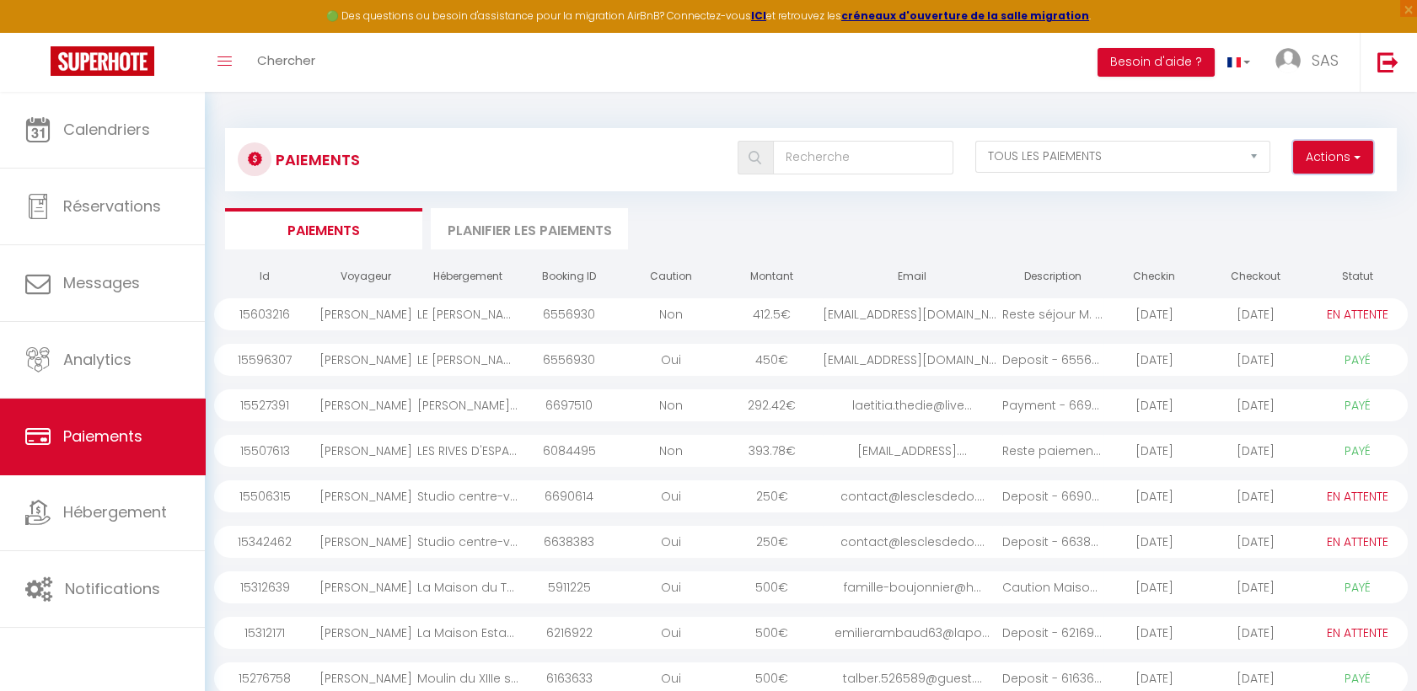
click at [1319, 163] on button "Actions" at bounding box center [1333, 158] width 80 height 34
click at [1313, 195] on link "Créer nouveau lien paiement" at bounding box center [1268, 194] width 207 height 22
select select
select select "other"
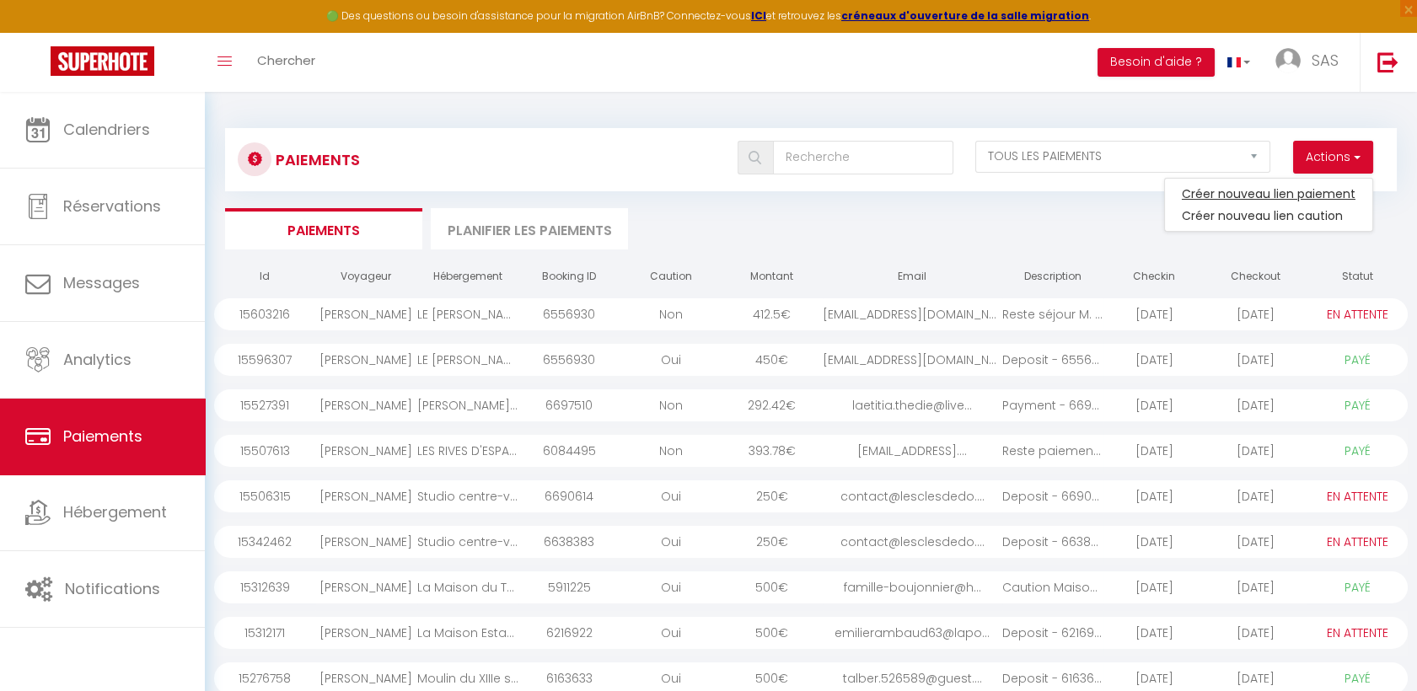
select select "4339"
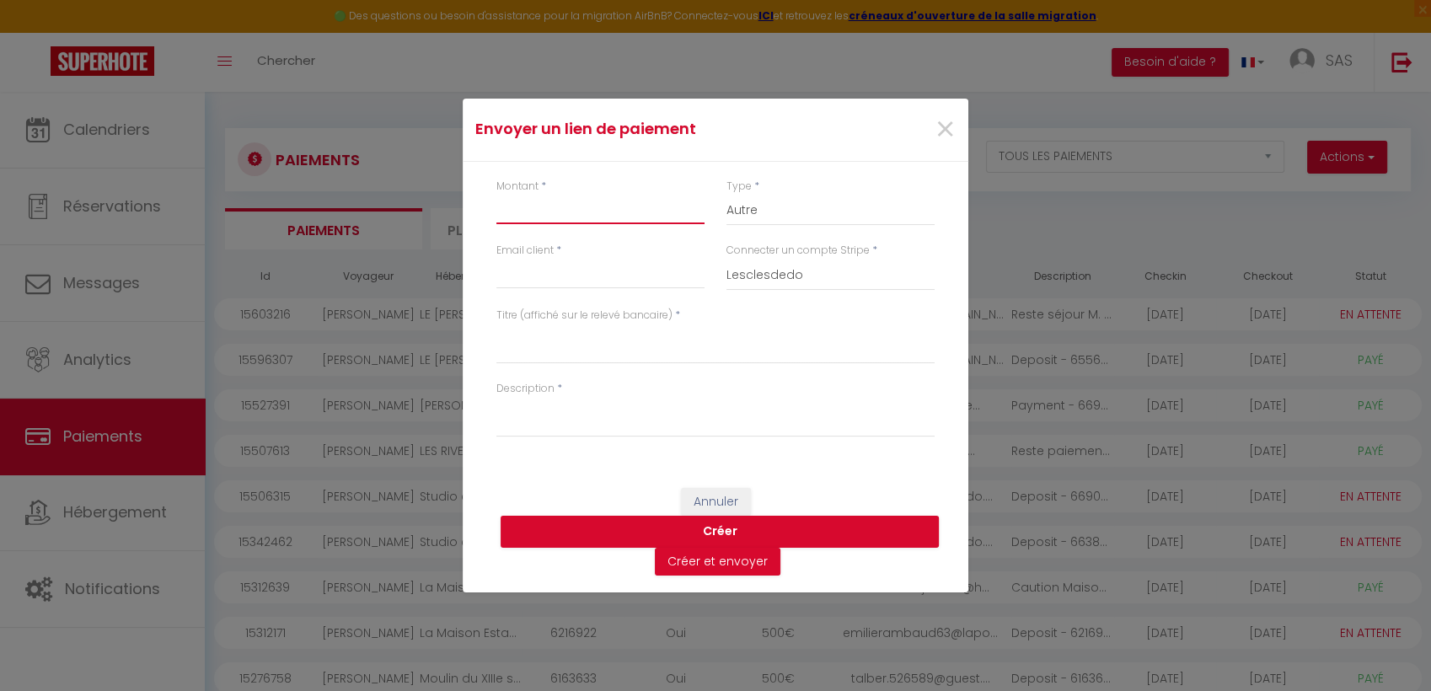
click at [553, 218] on input "Montant" at bounding box center [600, 209] width 208 height 30
type input "13"
type input "[EMAIL_ADDRESS][DOMAIN_NAME]"
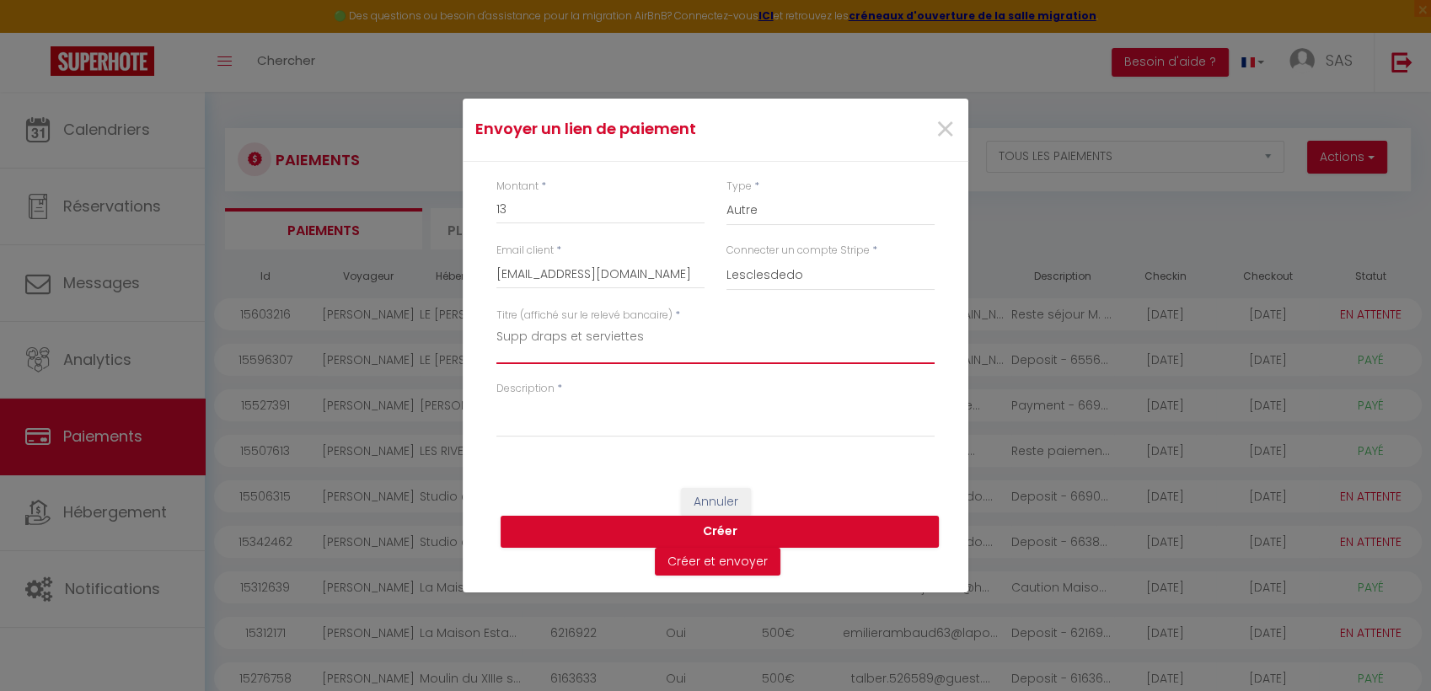
type textarea "Supp draps et serviettes"
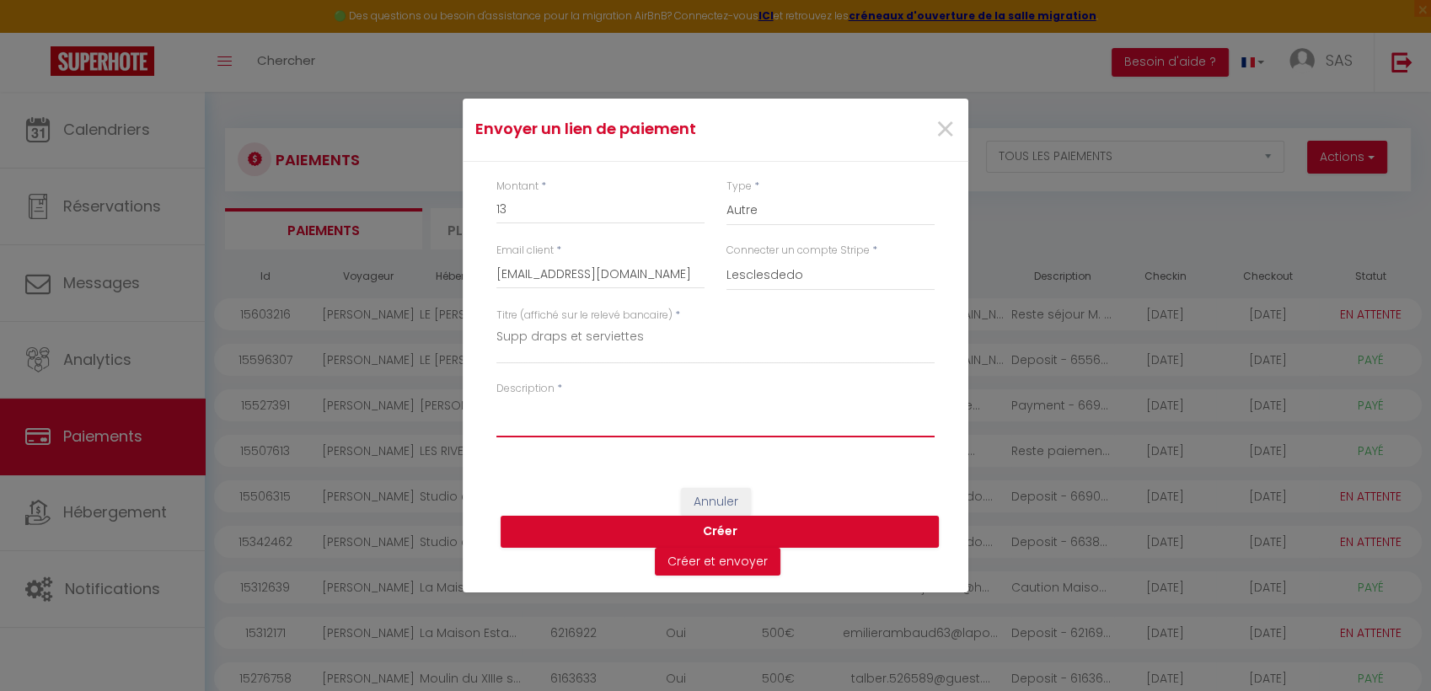
click at [654, 419] on textarea "Description" at bounding box center [715, 417] width 438 height 40
paste textarea "Supp draps et serviettes"
type textarea "Supp draps et serviettes"
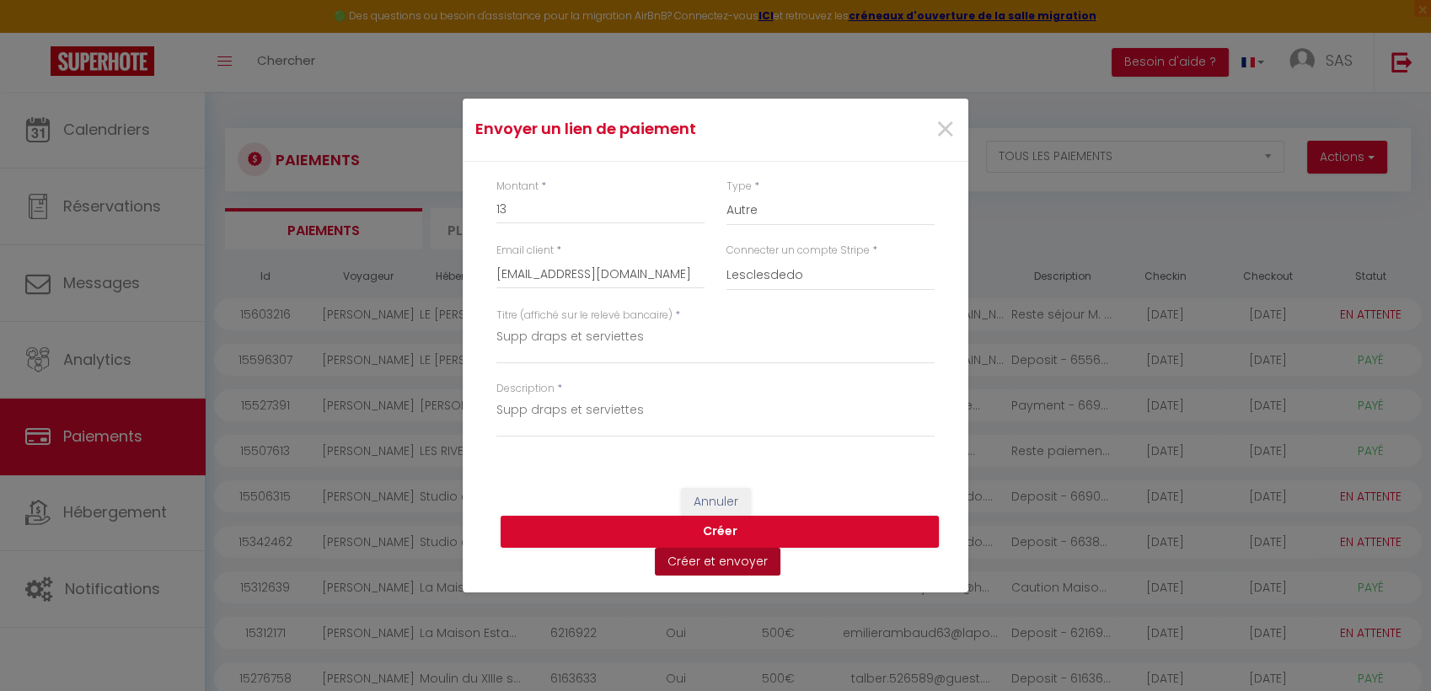
click at [732, 570] on button "Créer et envoyer" at bounding box center [718, 562] width 126 height 29
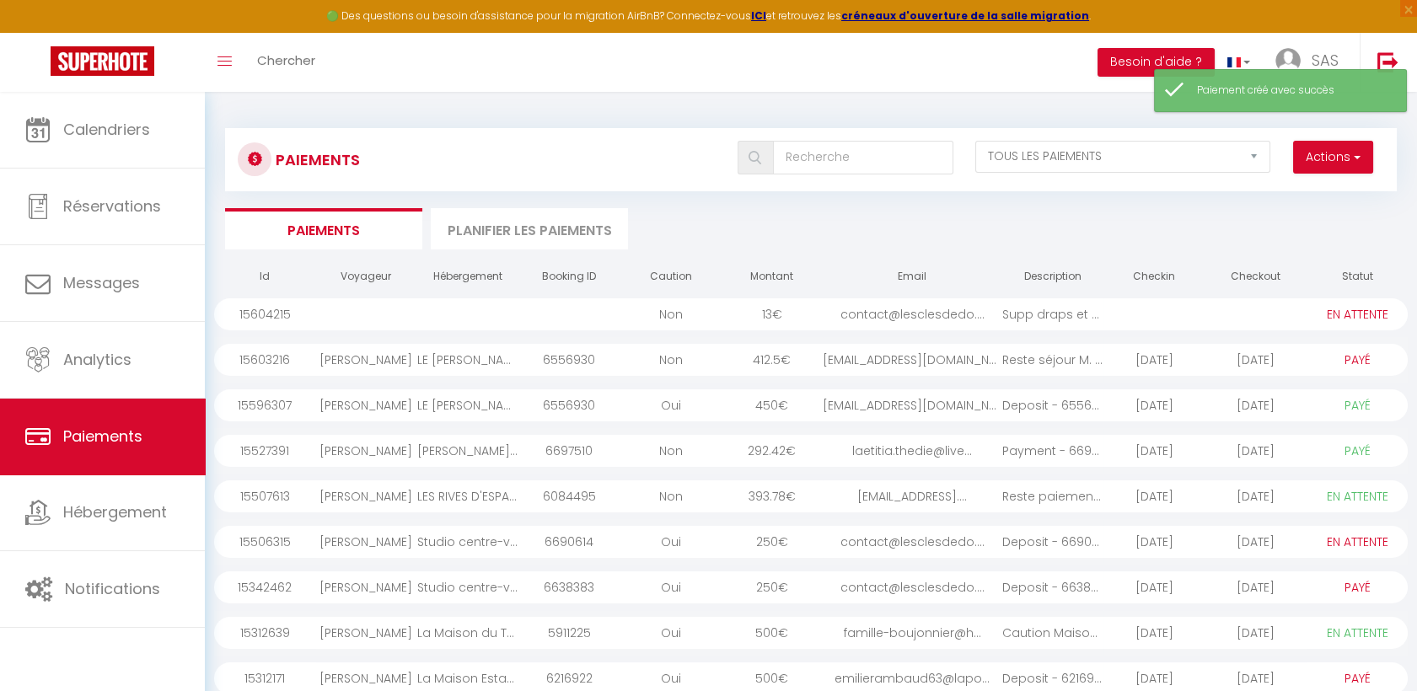
click at [523, 292] on td at bounding box center [568, 315] width 101 height 46
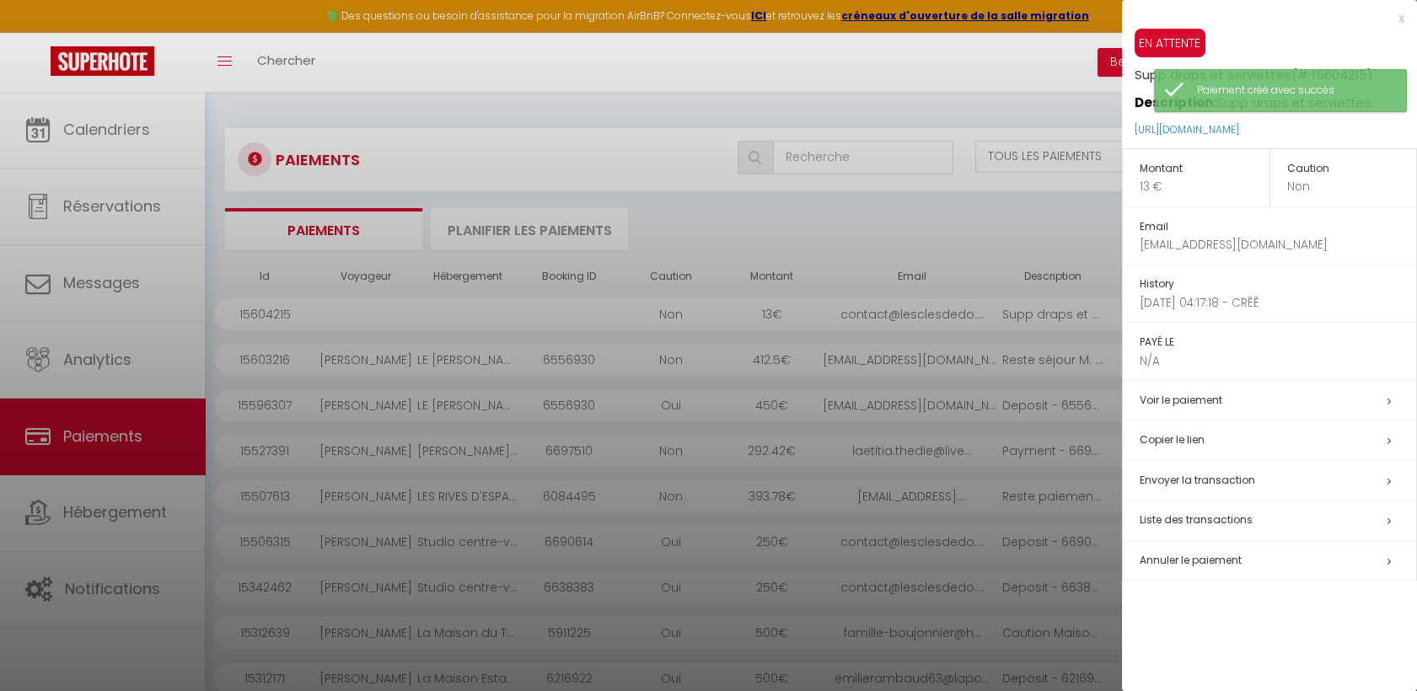
click at [501, 318] on div at bounding box center [708, 345] width 1417 height 691
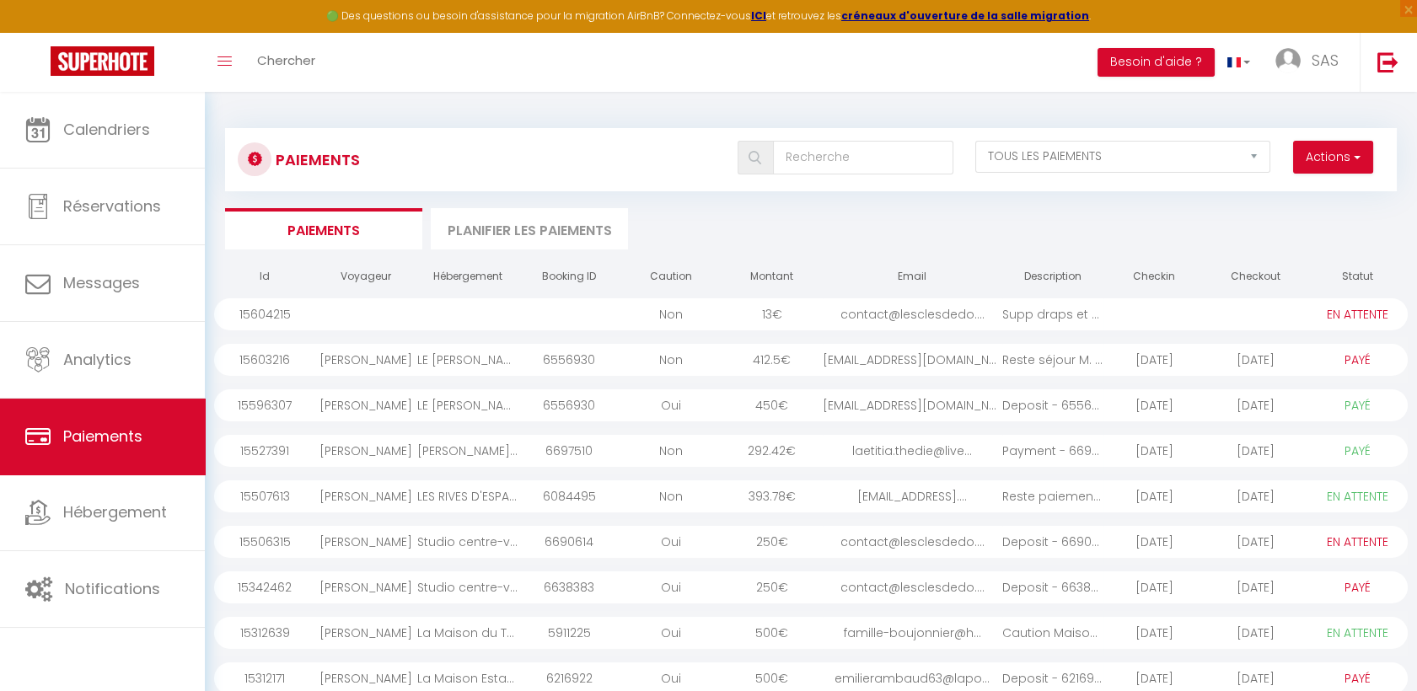
click at [556, 318] on div at bounding box center [568, 314] width 101 height 32
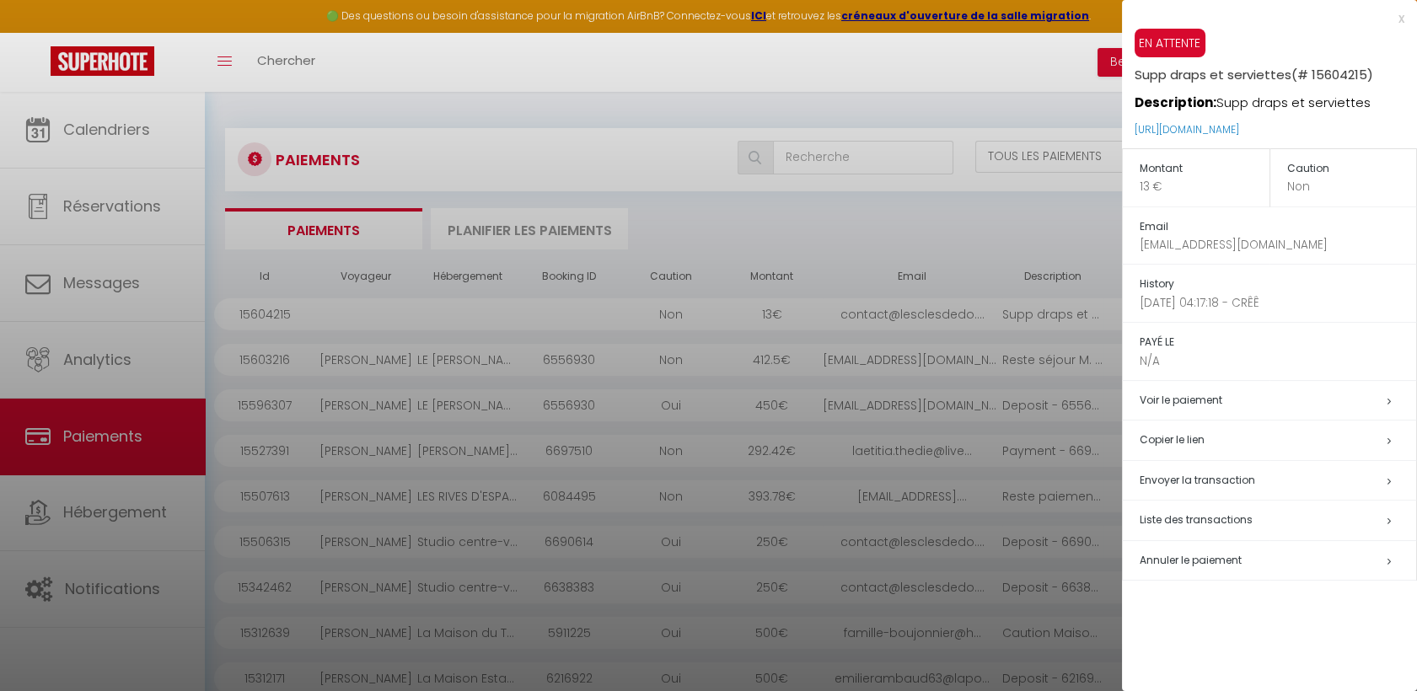
click at [1184, 441] on h5 "Copier le lien" at bounding box center [1277, 440] width 276 height 19
click at [130, 130] on div at bounding box center [708, 345] width 1417 height 691
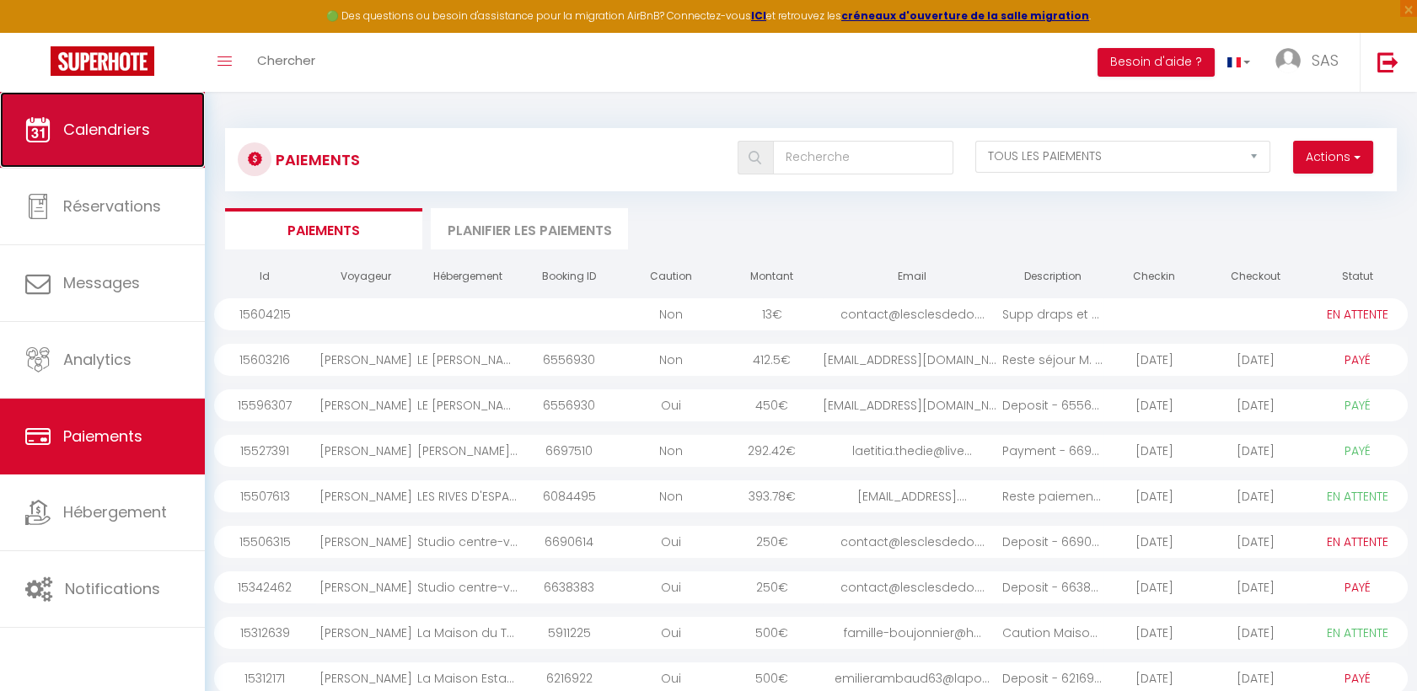
click at [128, 128] on span "Calendriers" at bounding box center [106, 129] width 87 height 21
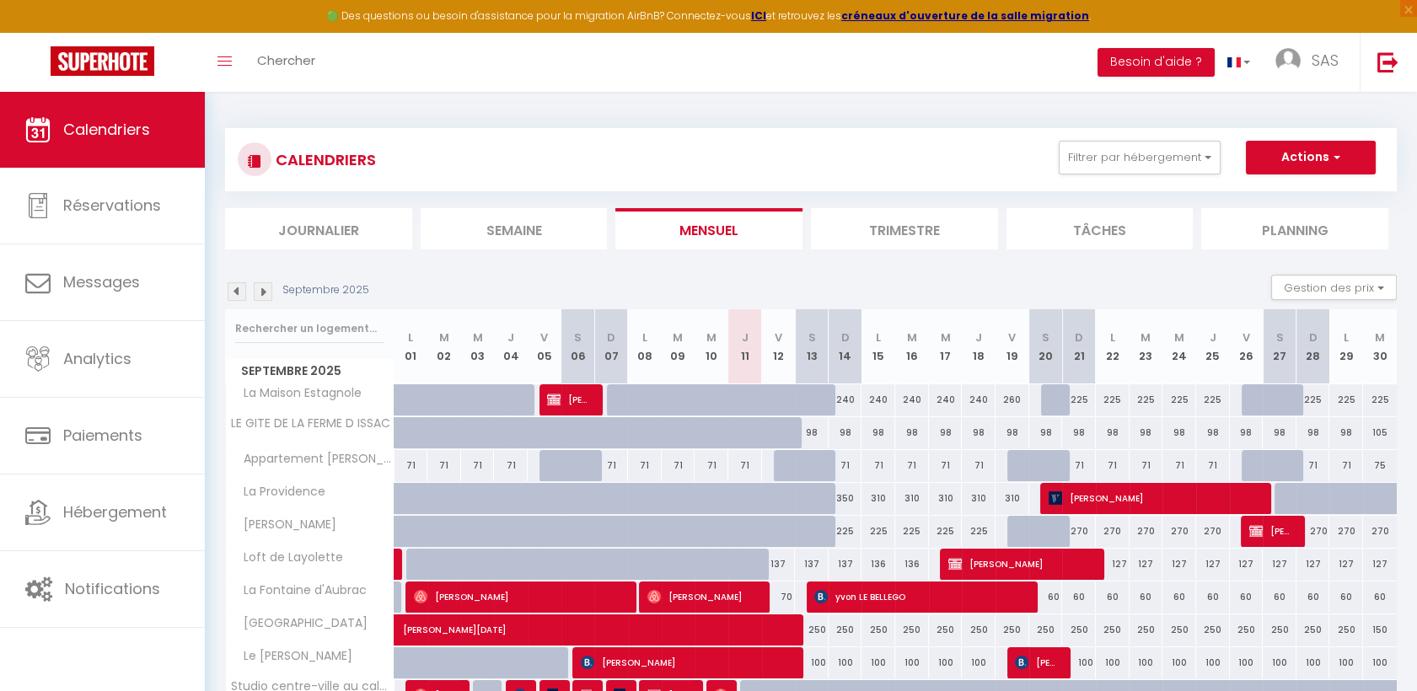
click at [506, 249] on div "CALENDRIERS Filtrer par hébergement Tous La Maison Estagnole [GEOGRAPHIC_DATA] …" at bounding box center [810, 622] width 1171 height 1021
click at [507, 234] on li "Semaine" at bounding box center [514, 228] width 187 height 41
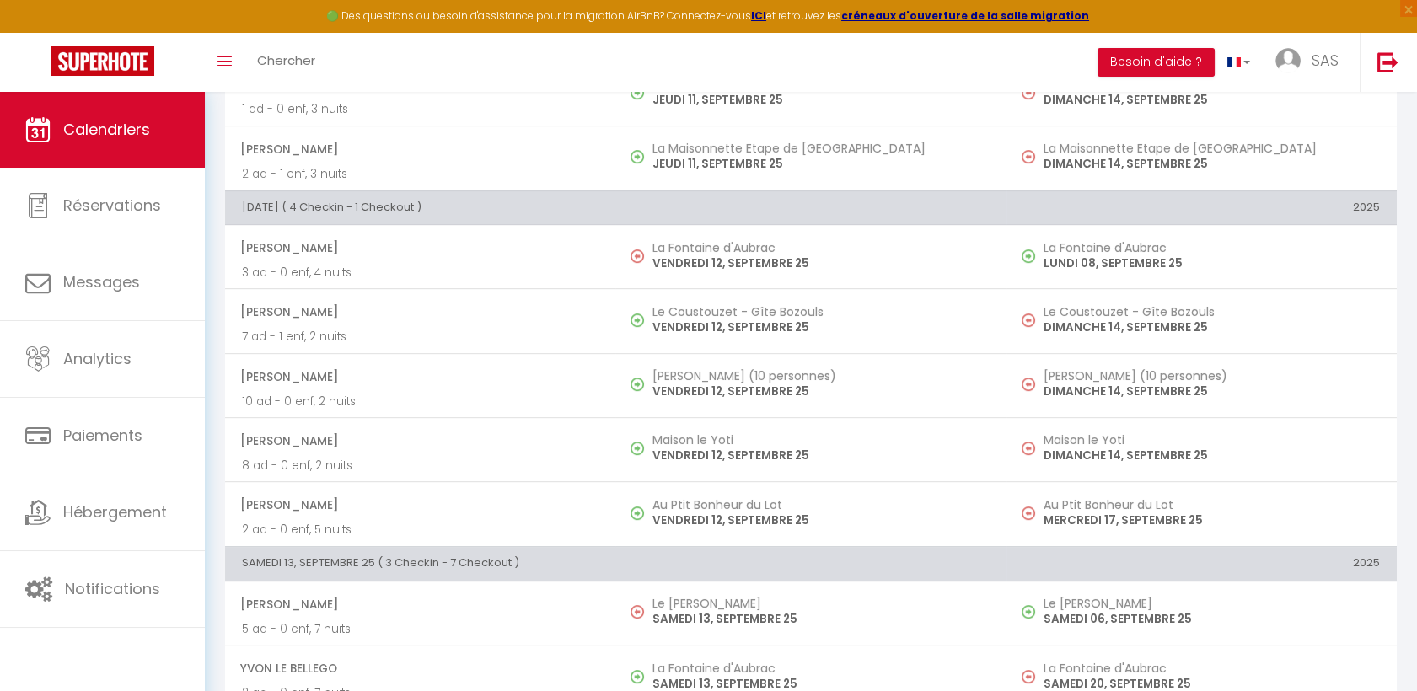
scroll to position [1686, 0]
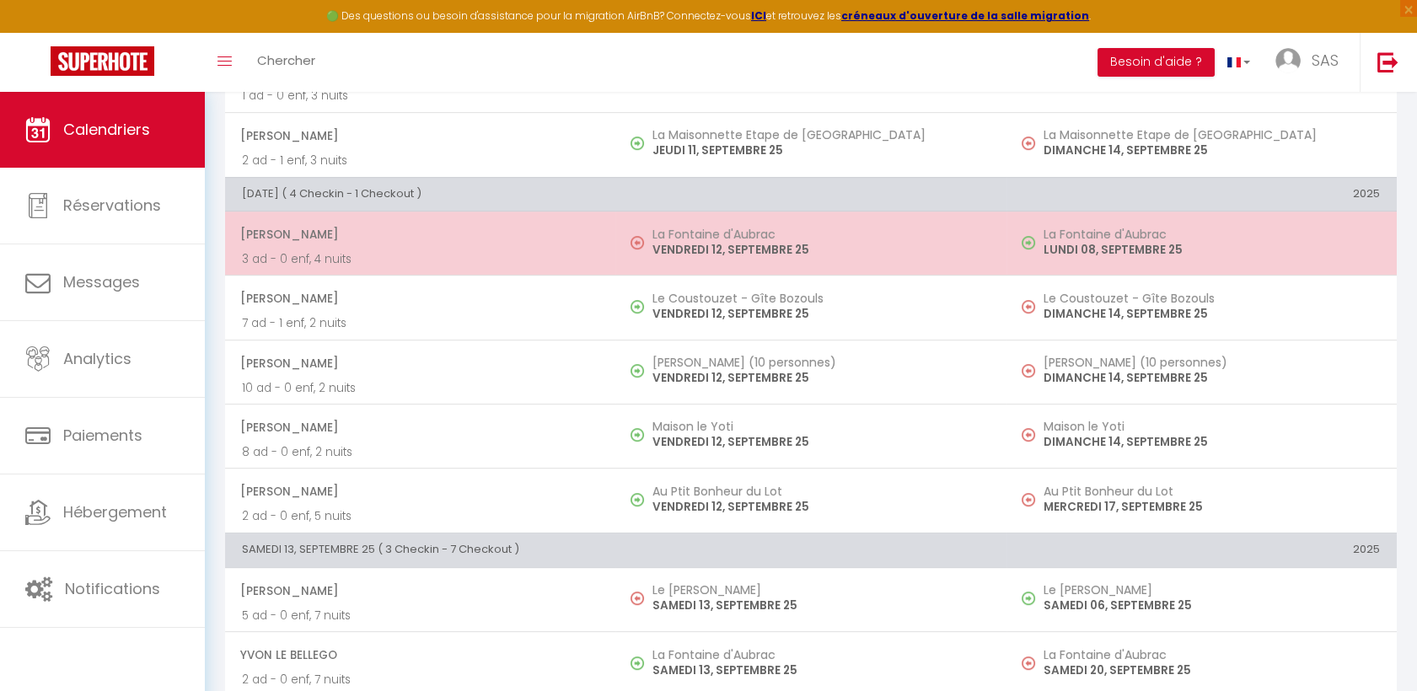
click at [485, 250] on p "3 ad - 0 enf, 4 nuits" at bounding box center [420, 259] width 356 height 18
select select "OK"
select select "0"
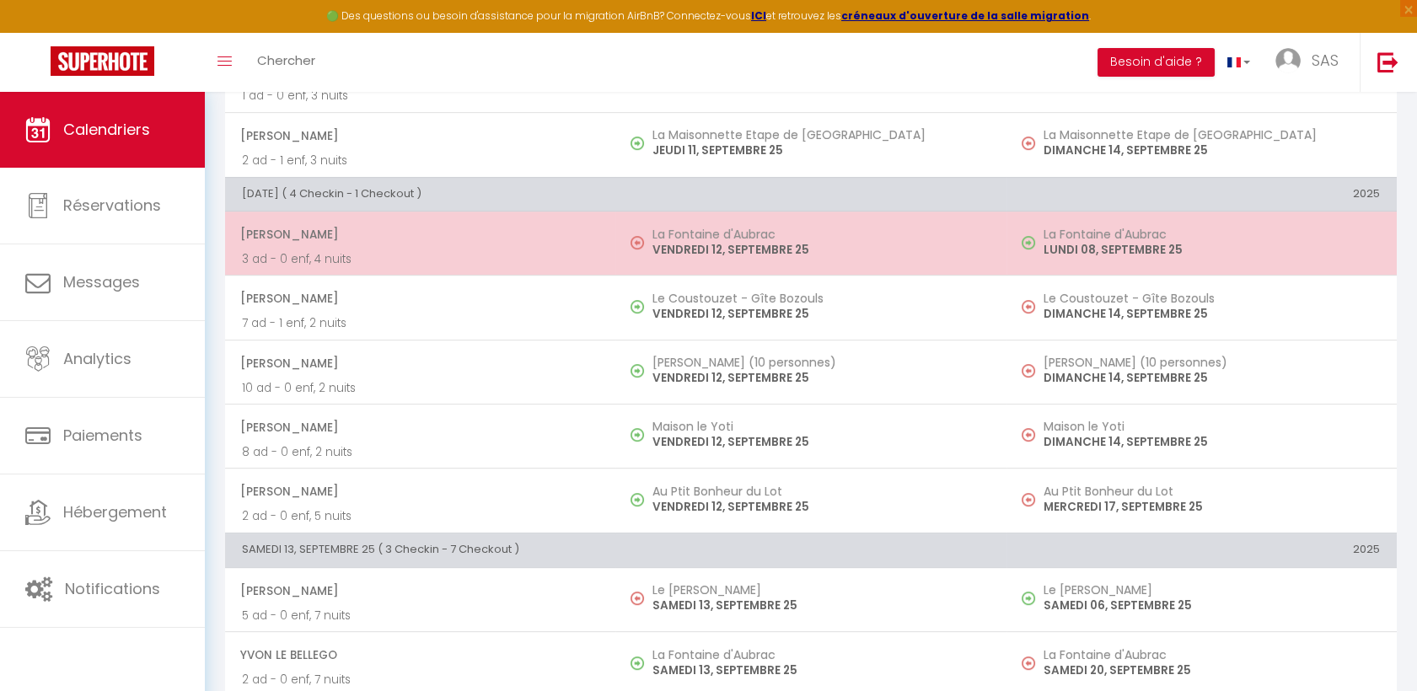
select select "1"
select select
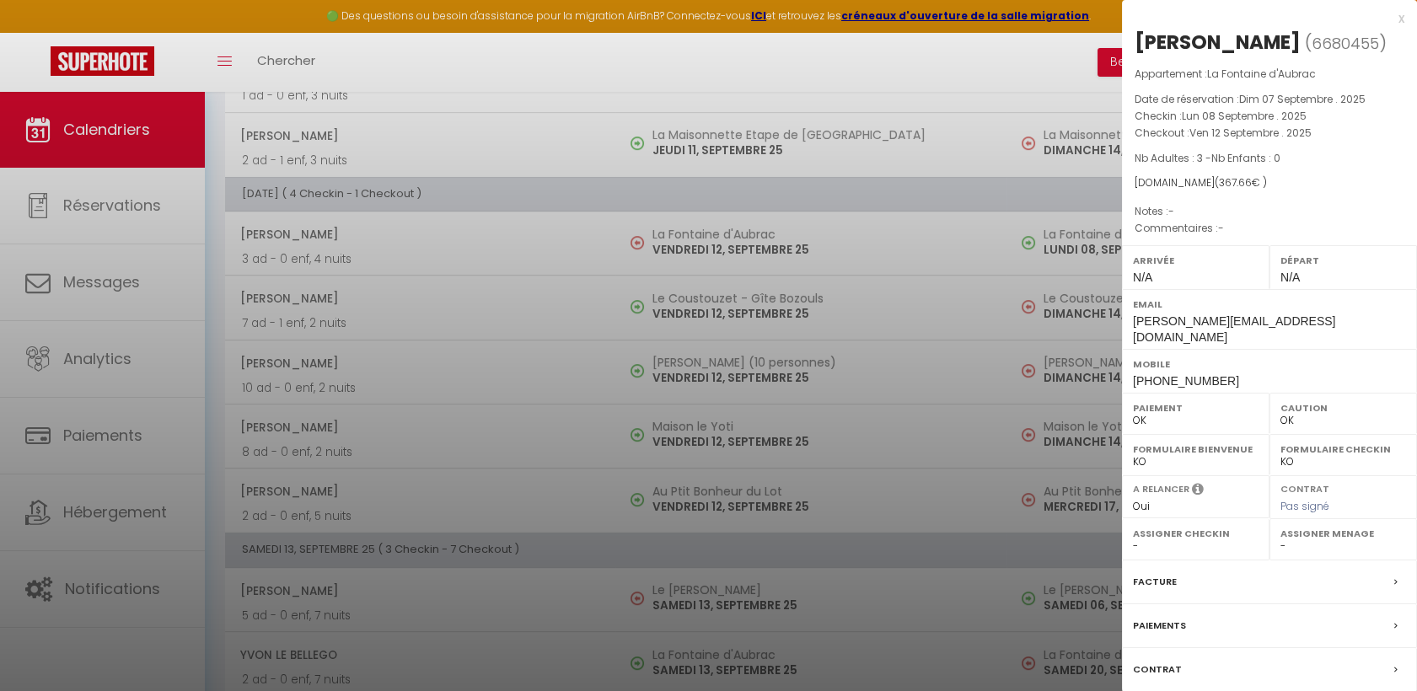
click at [1150, 573] on label "Facture" at bounding box center [1155, 582] width 44 height 18
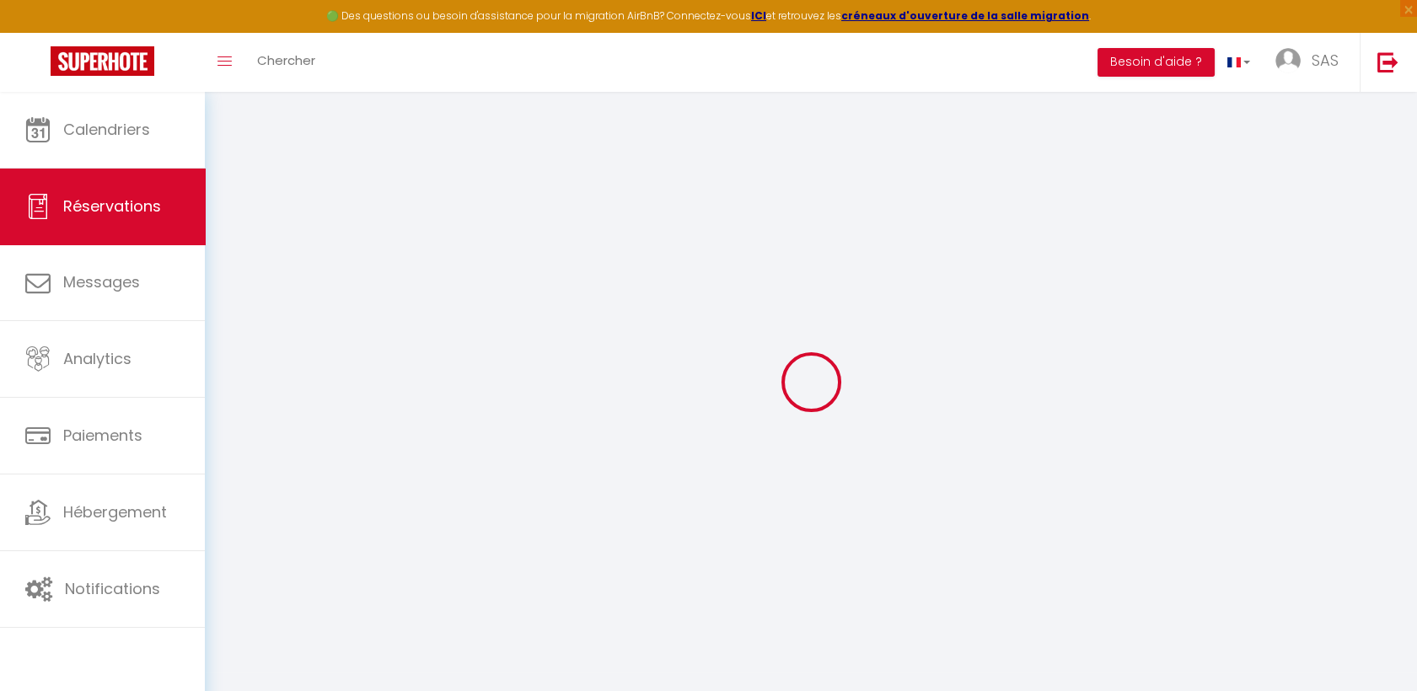
select select
checkbox input "false"
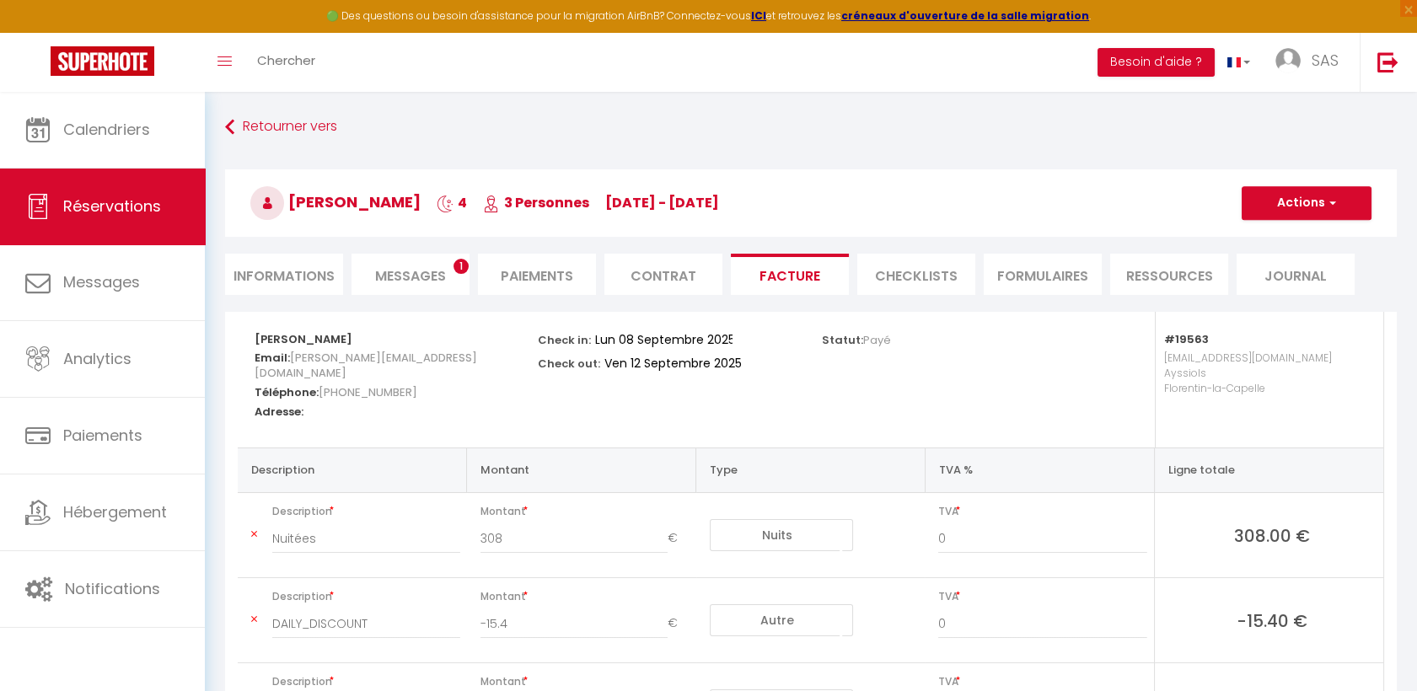
click at [571, 288] on li "Paiements" at bounding box center [537, 274] width 118 height 41
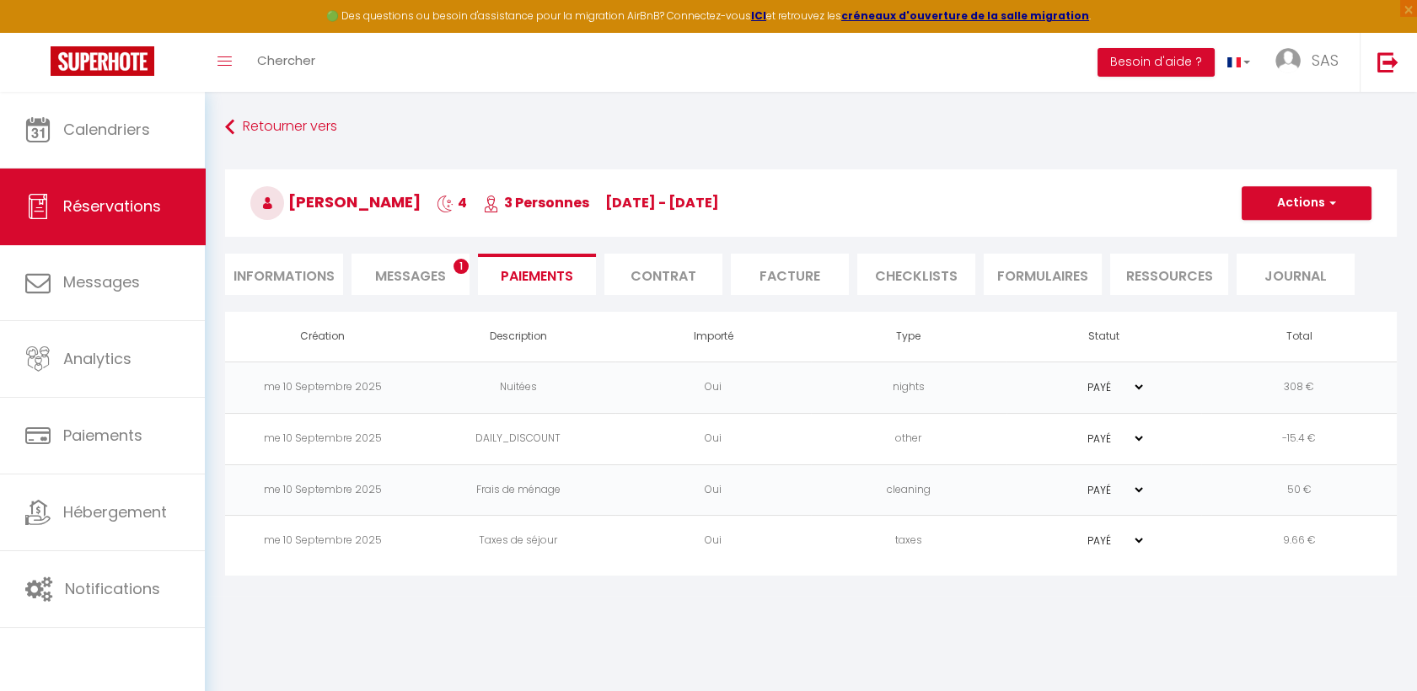
click at [435, 287] on li "Messages 1" at bounding box center [410, 274] width 118 height 41
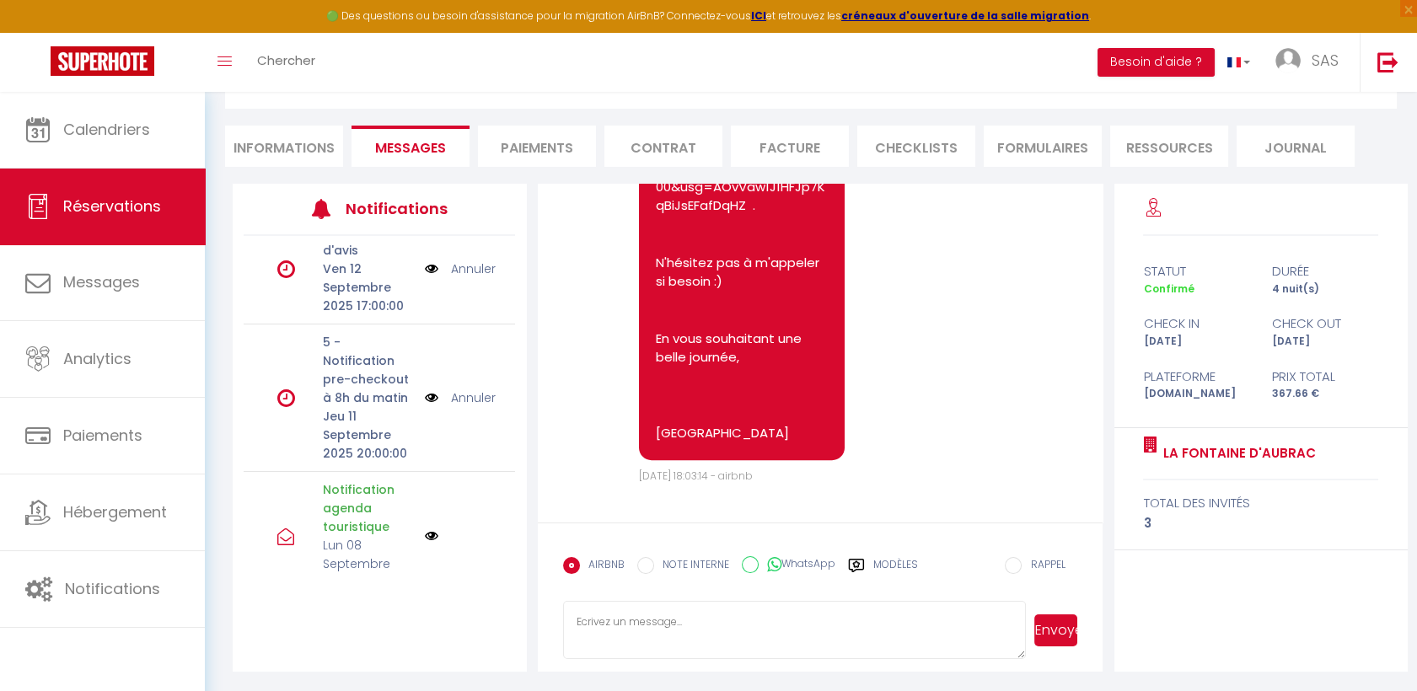
scroll to position [6, 0]
